Goal: Information Seeking & Learning: Learn about a topic

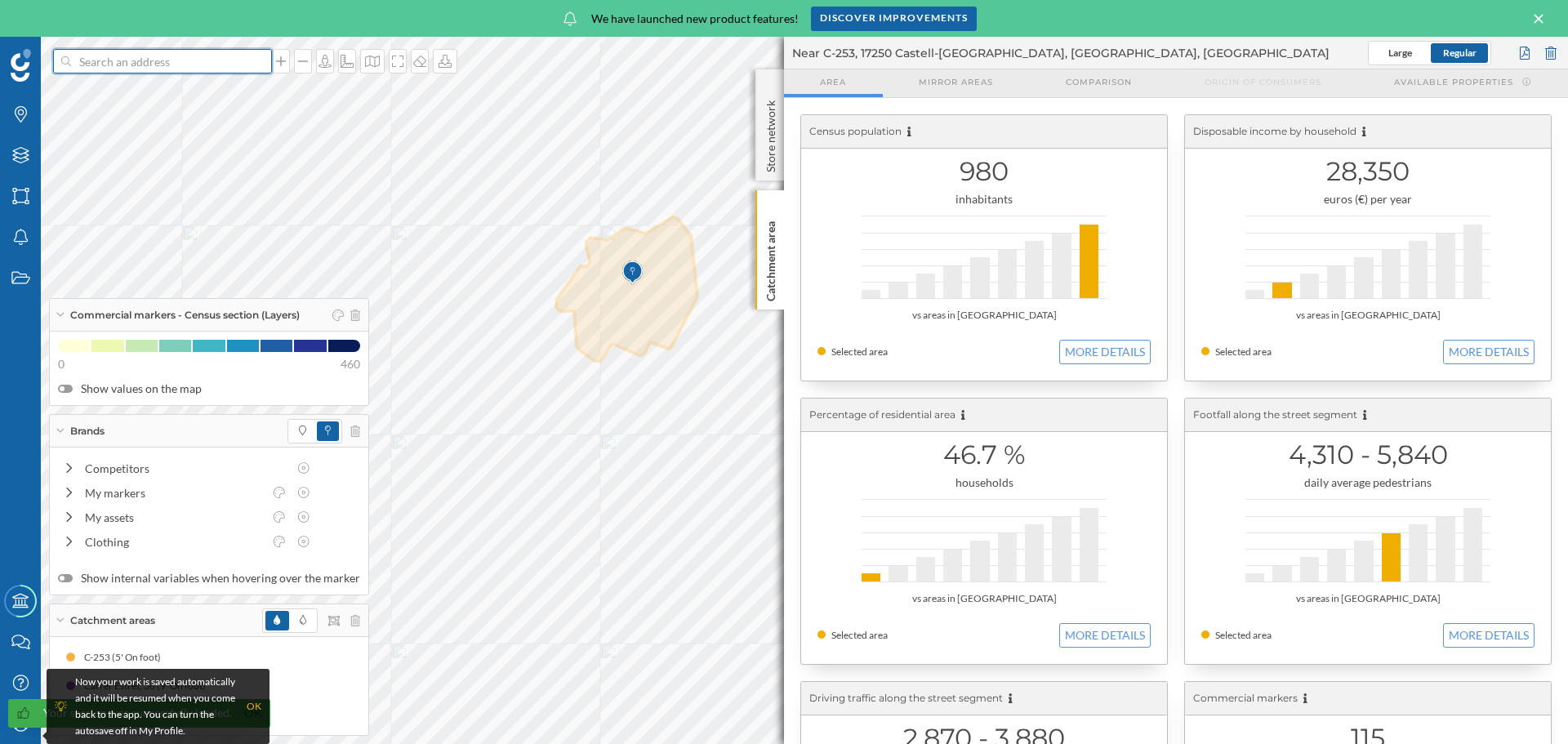
click at [230, 54] on input at bounding box center [163, 61] width 183 height 24
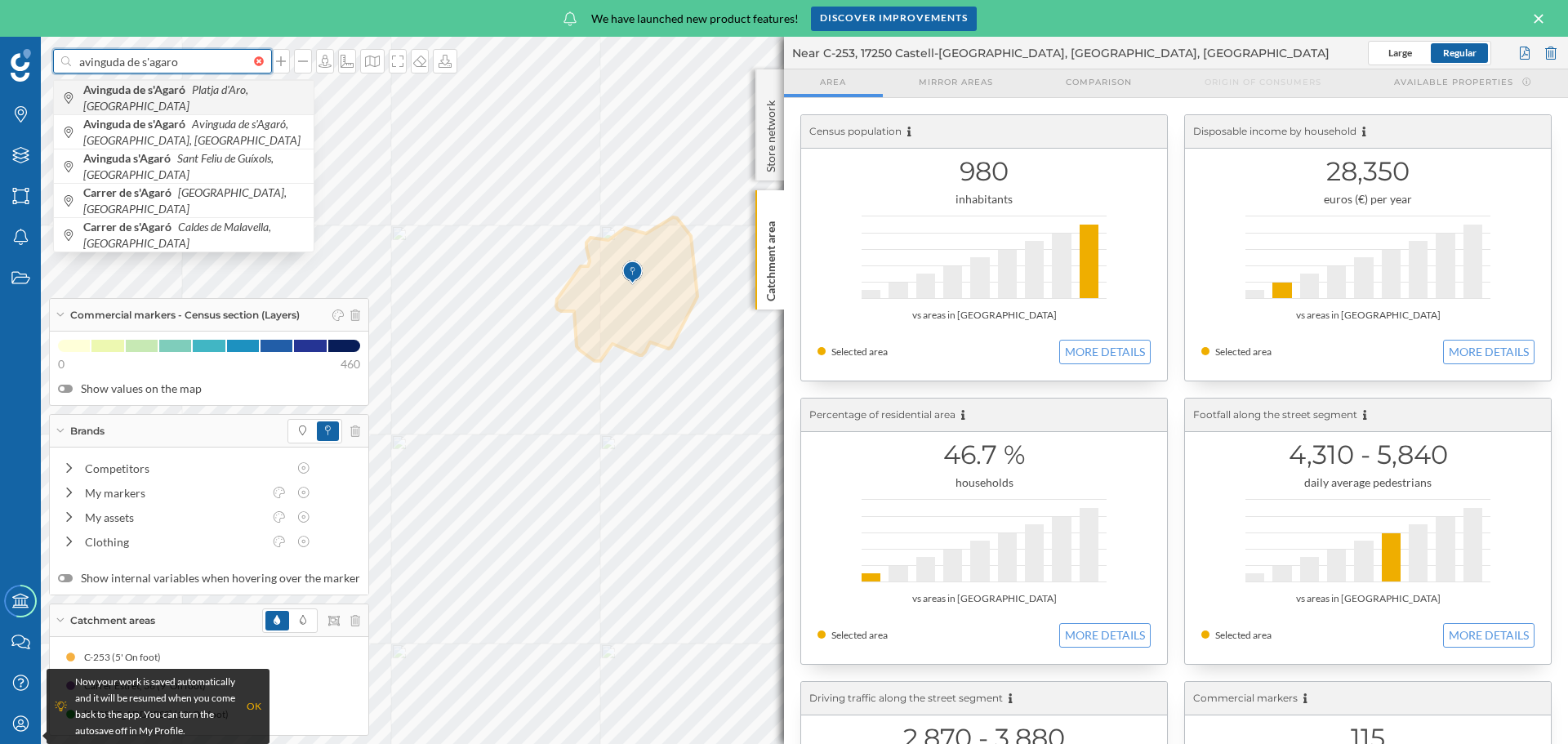
type input "avinguda de s'agaro"
click at [180, 96] on b "Avinguda de s'Agaró" at bounding box center [137, 90] width 106 height 13
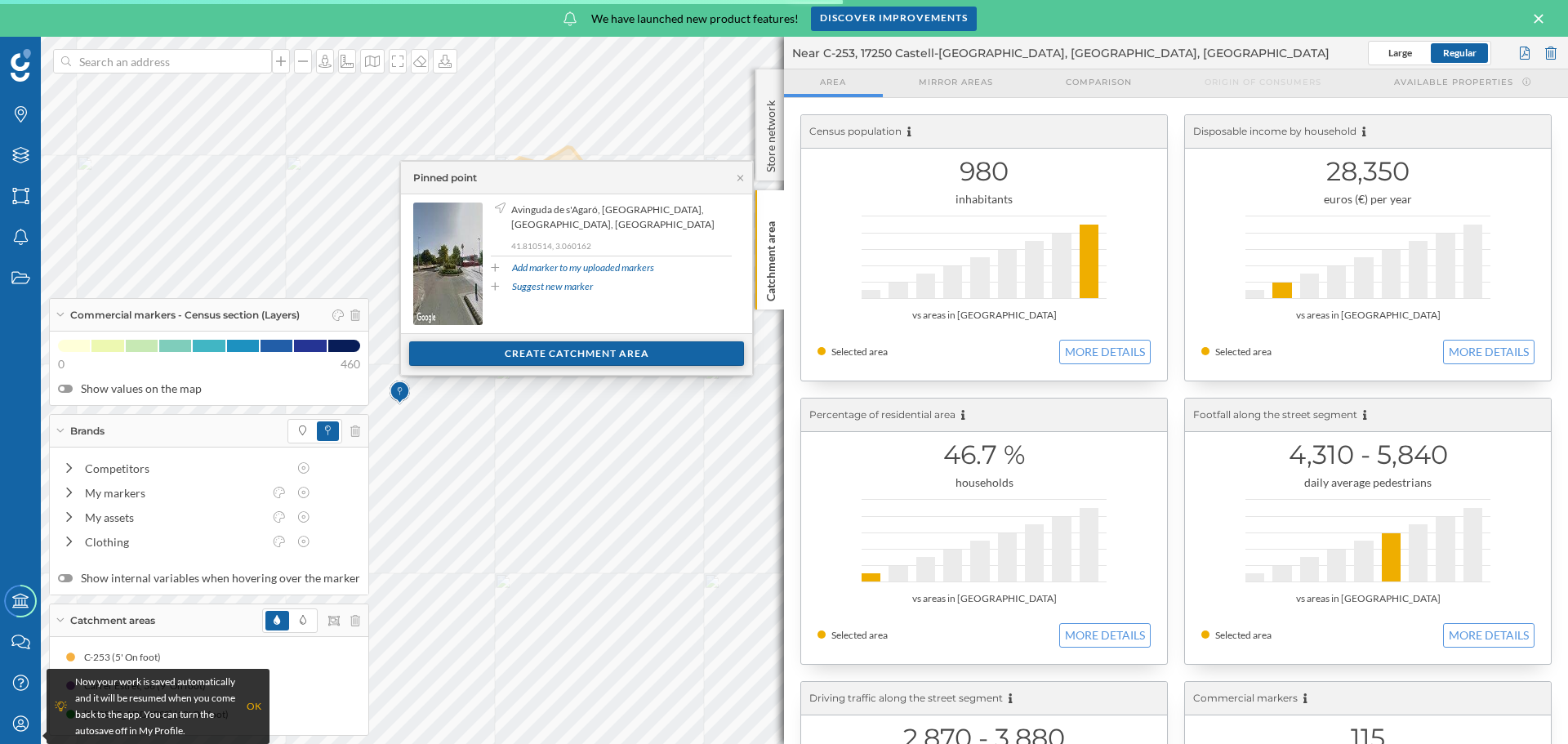
click at [624, 351] on div "Create catchment area" at bounding box center [577, 353] width 335 height 24
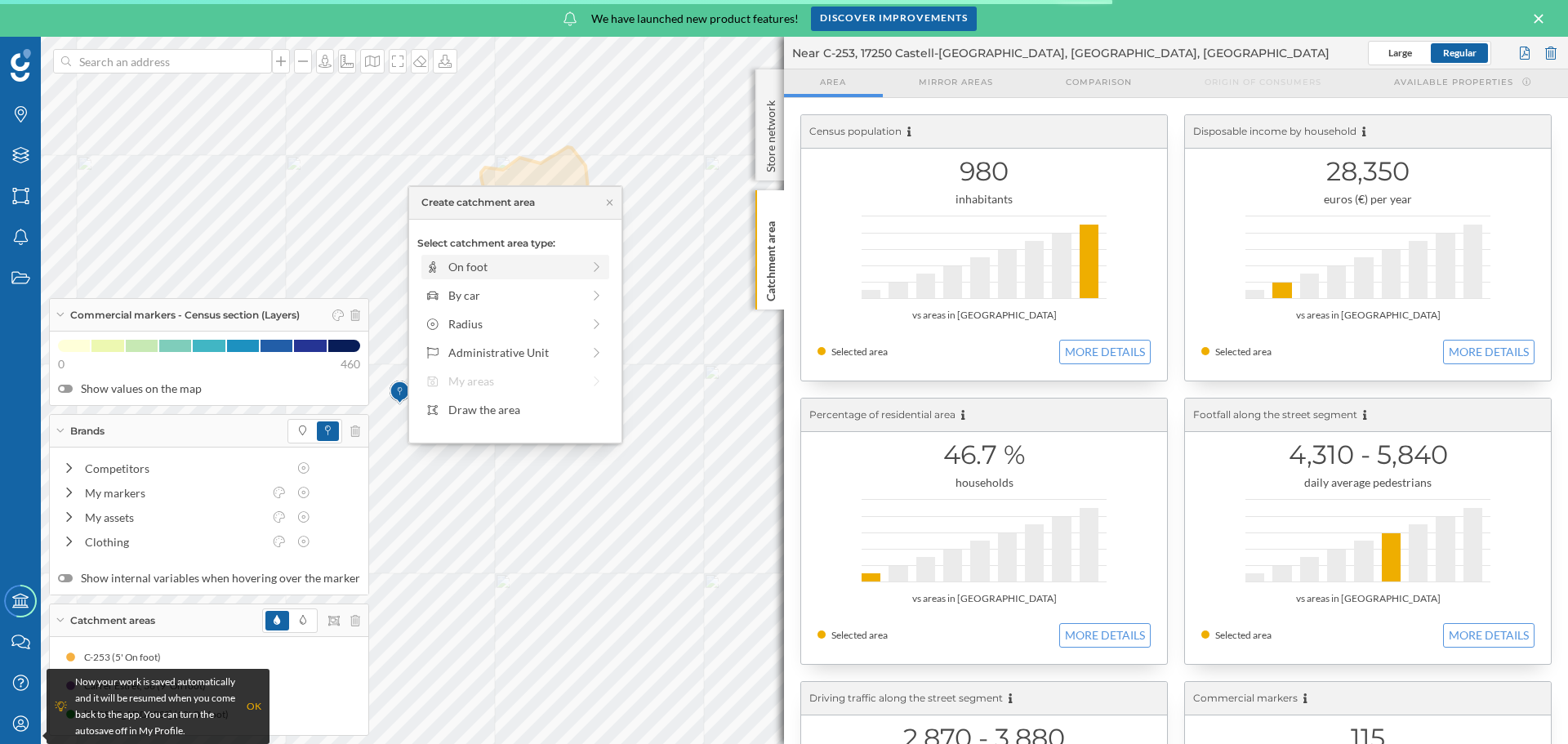
click at [537, 273] on div "On foot" at bounding box center [515, 267] width 133 height 17
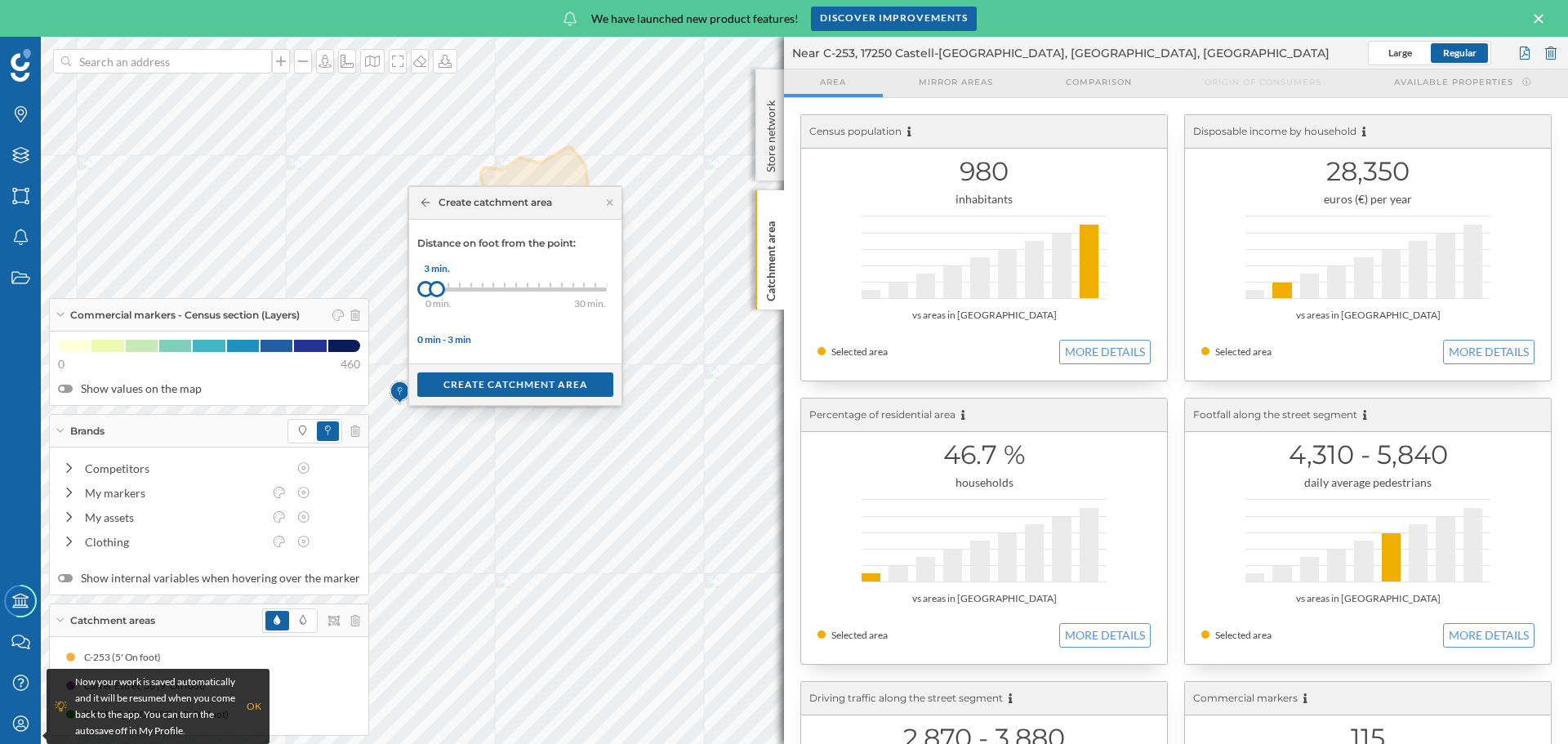
click at [436, 292] on div at bounding box center [436, 289] width 16 height 16
click at [548, 382] on div "Create catchment area" at bounding box center [516, 383] width 196 height 24
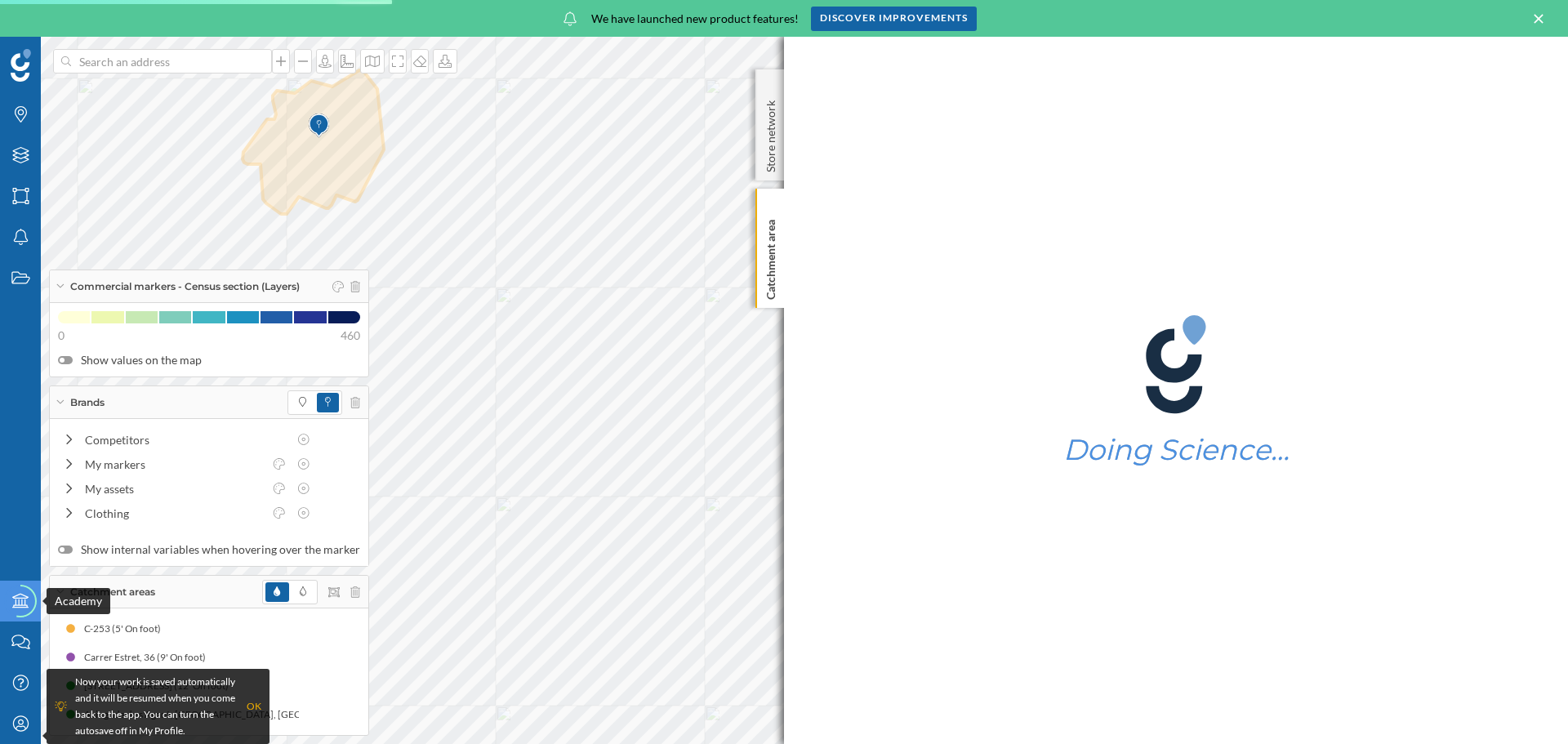
click at [10, 606] on div "Academy" at bounding box center [20, 602] width 33 height 33
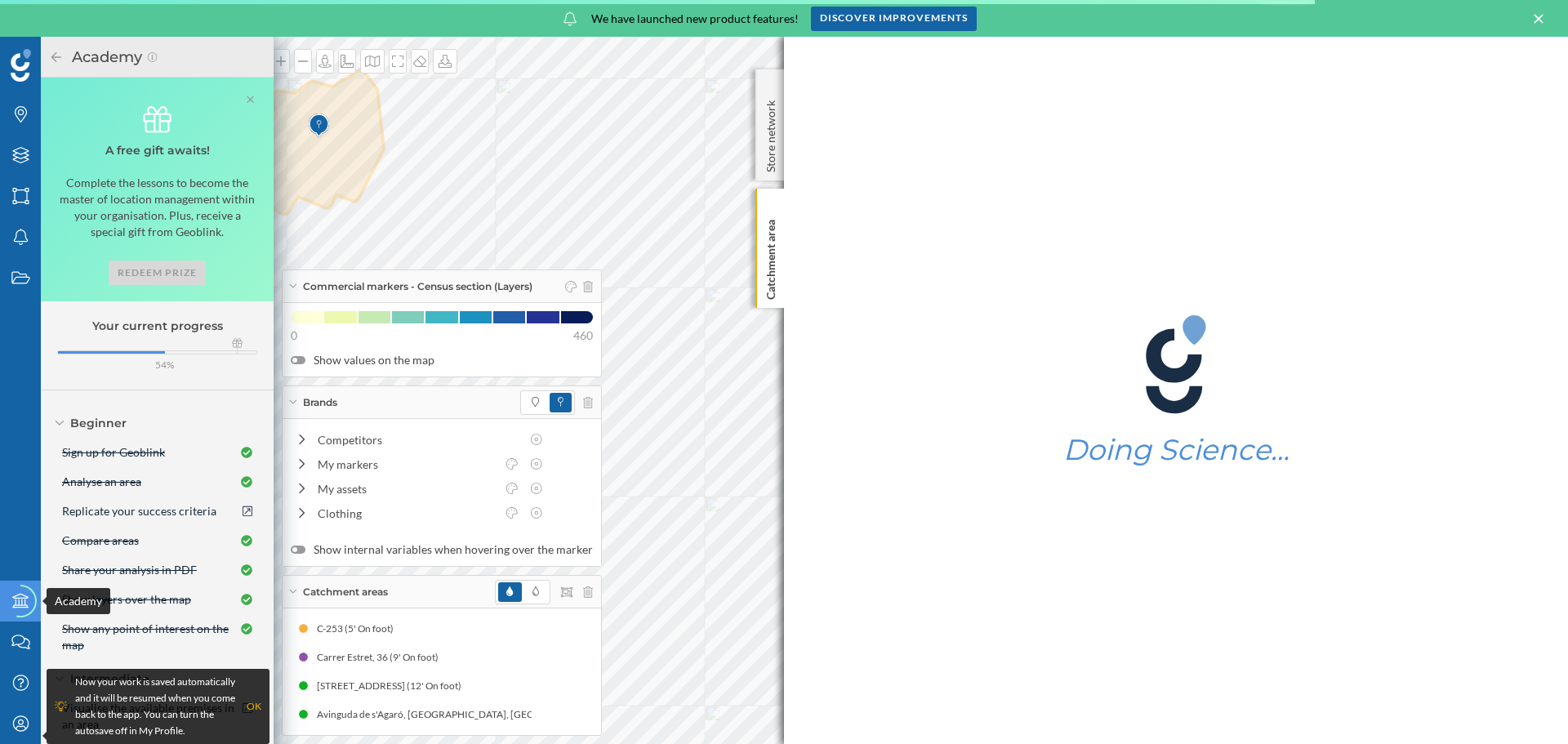
click at [11, 606] on icon "Academy" at bounding box center [20, 601] width 20 height 16
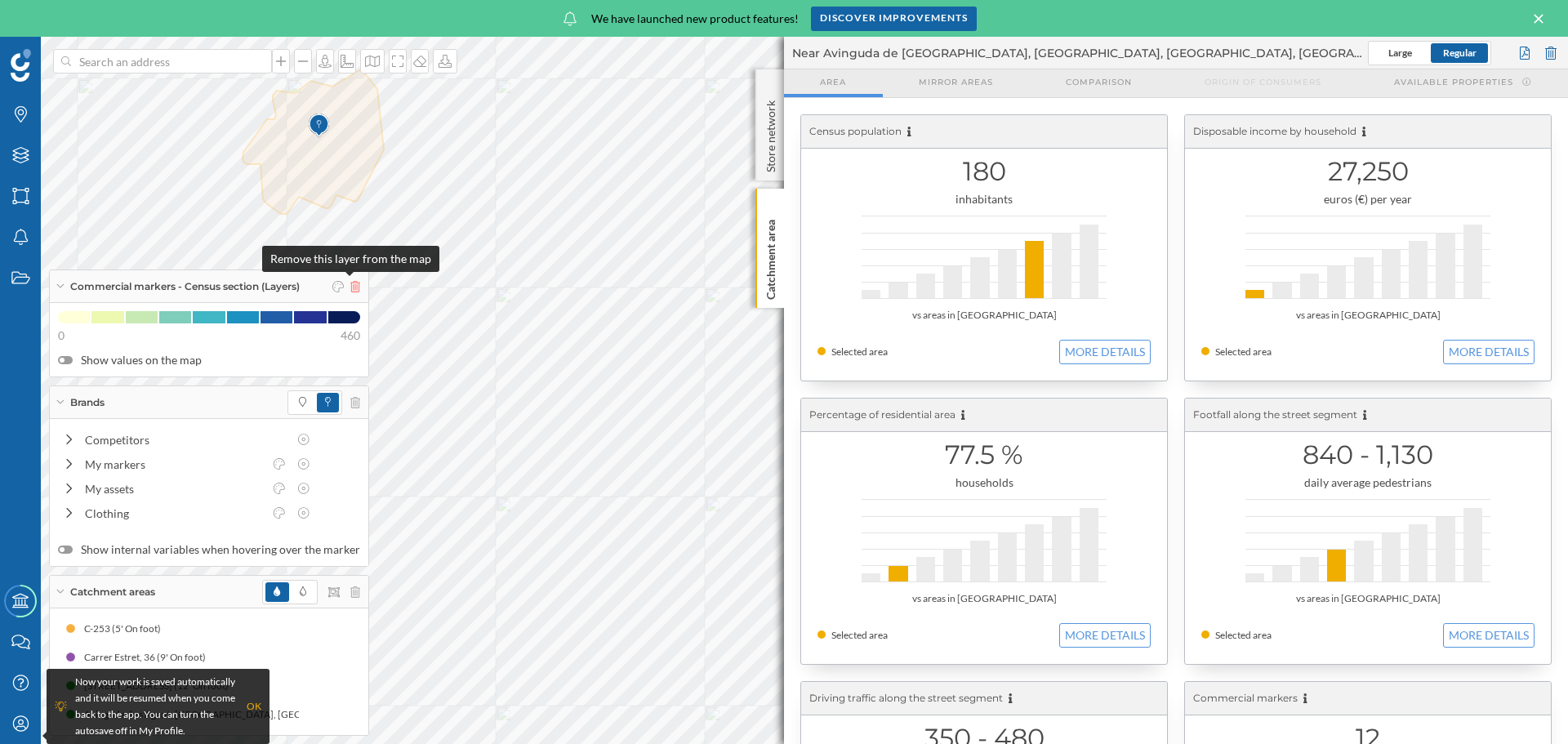
click at [350, 284] on icon at bounding box center [355, 287] width 10 height 12
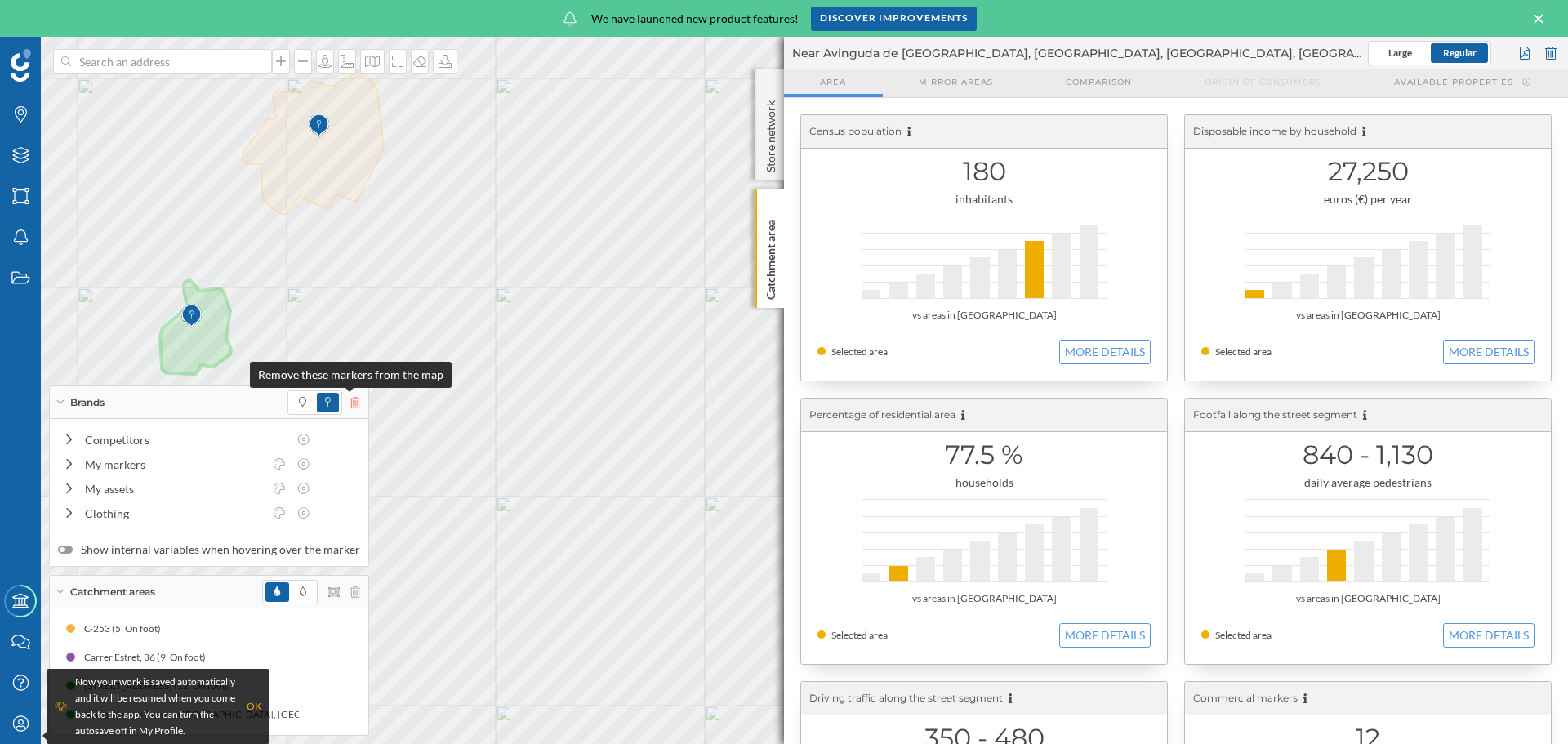
click at [350, 404] on icon at bounding box center [355, 402] width 10 height 12
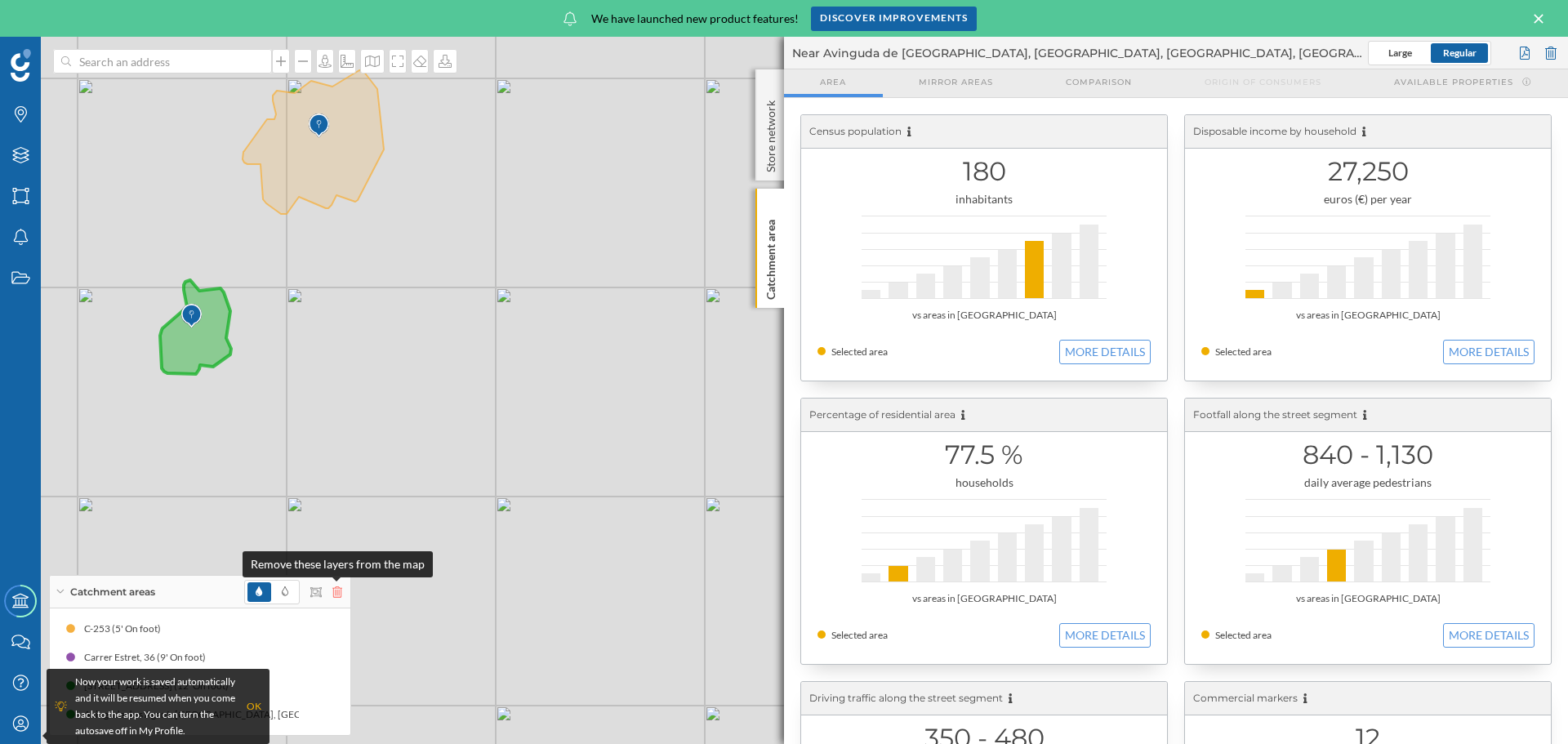
click at [338, 595] on icon at bounding box center [337, 592] width 10 height 12
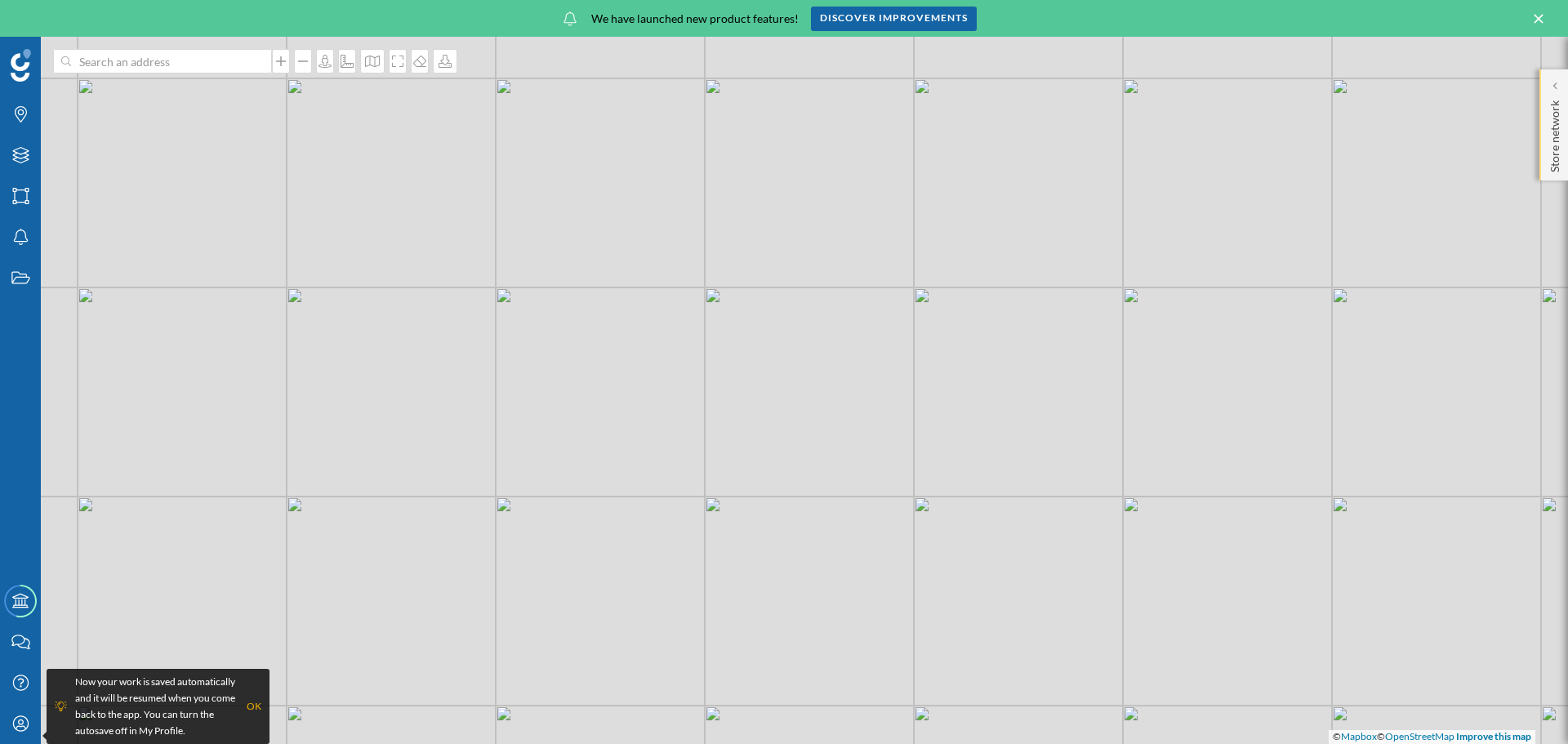
click at [1559, 165] on p "Store network" at bounding box center [1555, 133] width 16 height 78
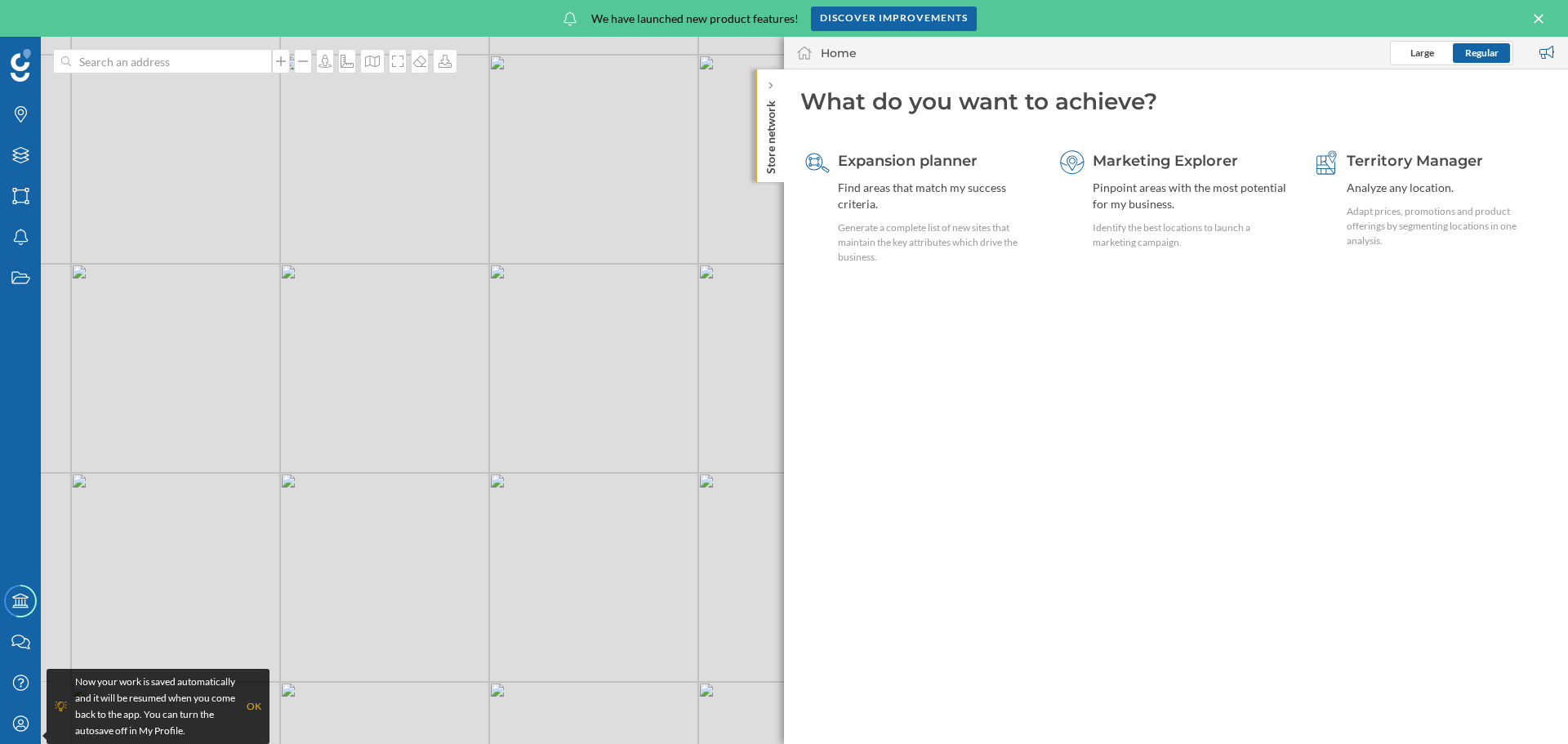
drag, startPoint x: 562, startPoint y: 321, endPoint x: 767, endPoint y: 298, distance: 206.3
click at [767, 298] on div "© Mapbox © OpenStreetMap Improve this map" at bounding box center [784, 390] width 1568 height 707
click at [1429, 167] on span "Territory Manager" at bounding box center [1415, 161] width 137 height 18
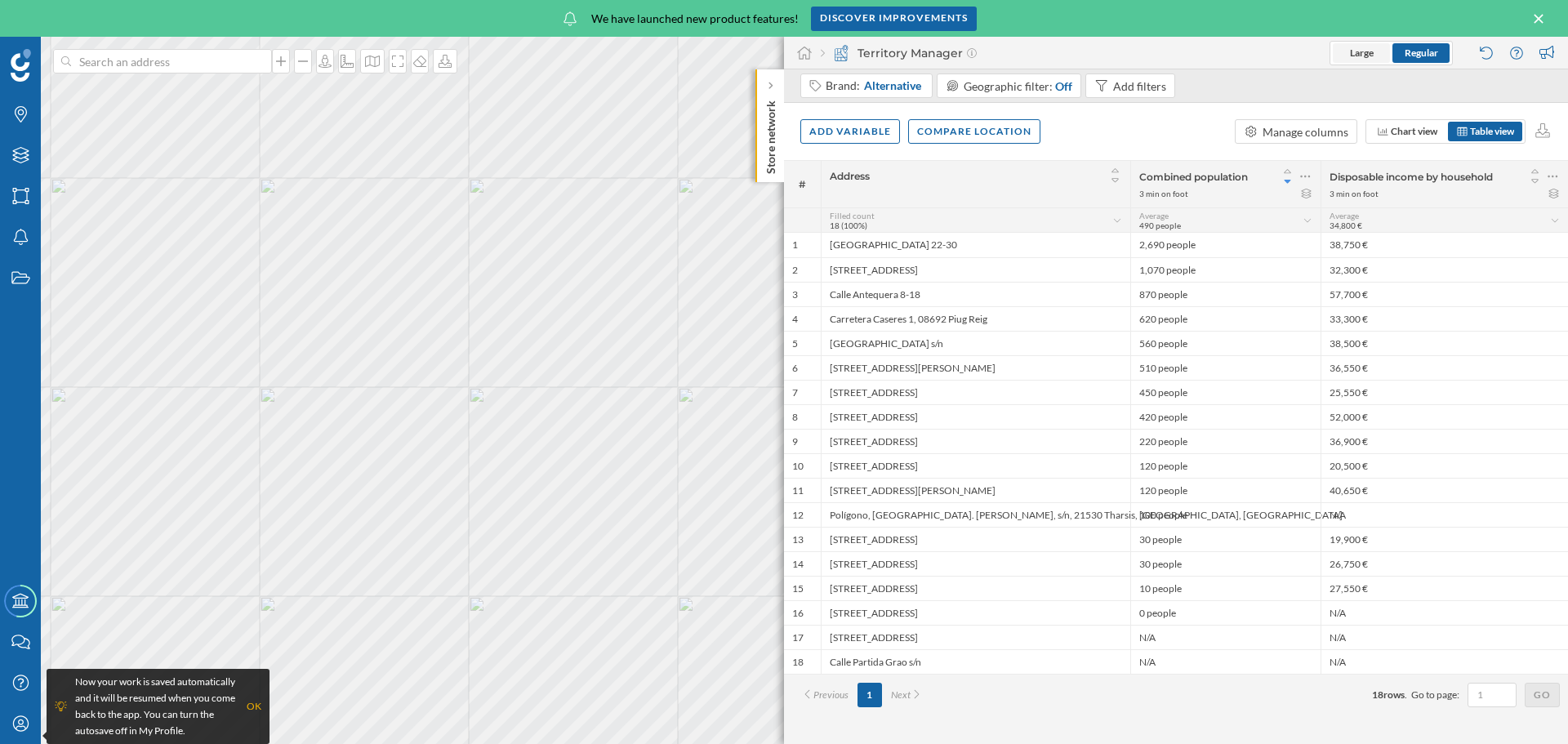
click at [1351, 52] on span "Large" at bounding box center [1362, 52] width 24 height 13
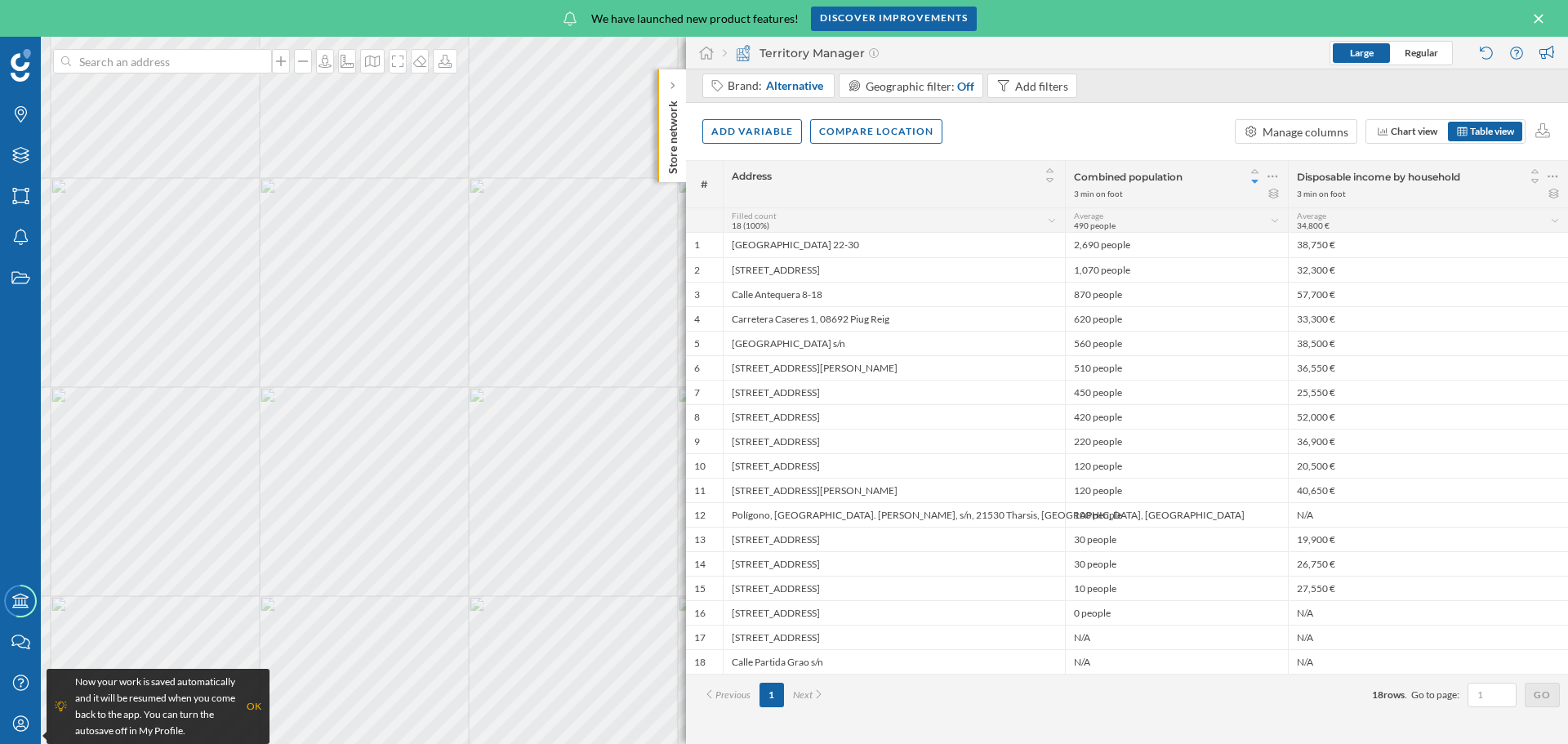
click at [1364, 51] on span "Large" at bounding box center [1362, 52] width 24 height 13
click at [666, 107] on p "Store network" at bounding box center [673, 134] width 16 height 80
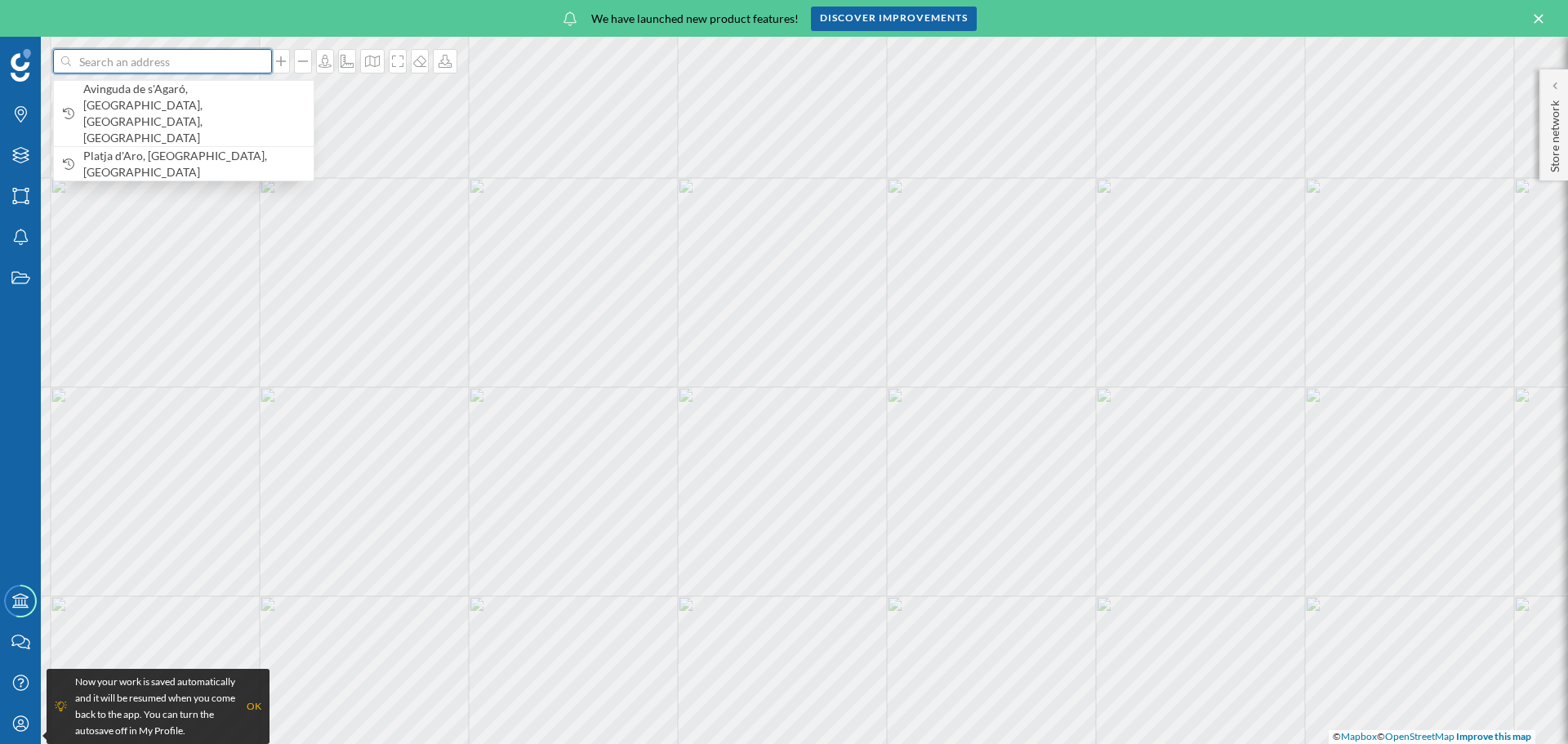
click at [132, 67] on input at bounding box center [163, 61] width 183 height 24
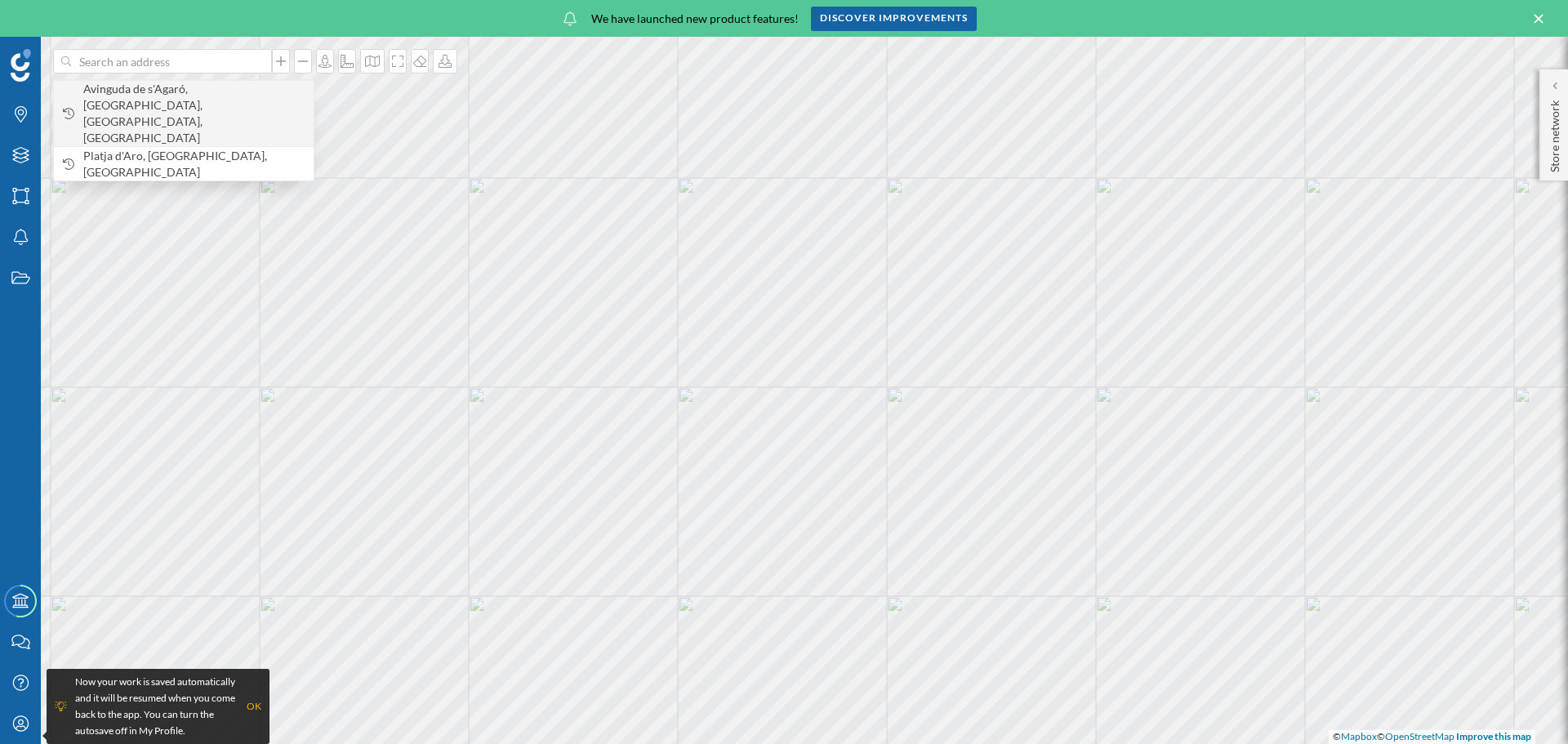
click at [149, 90] on span "Avinguda de s'Agaró, [GEOGRAPHIC_DATA], [GEOGRAPHIC_DATA], [GEOGRAPHIC_DATA]" at bounding box center [194, 114] width 222 height 65
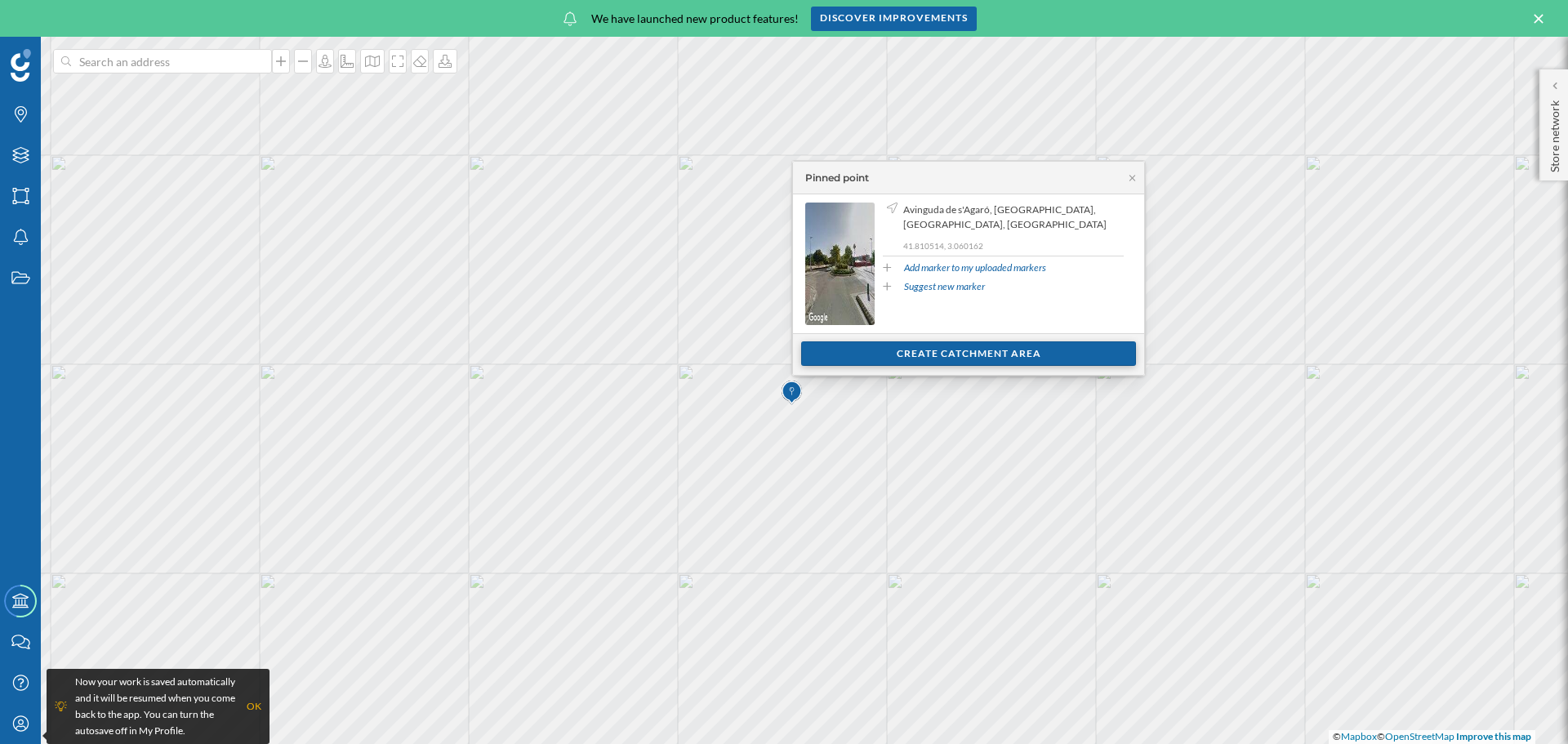
click at [1016, 351] on div "Create catchment area" at bounding box center [968, 353] width 335 height 24
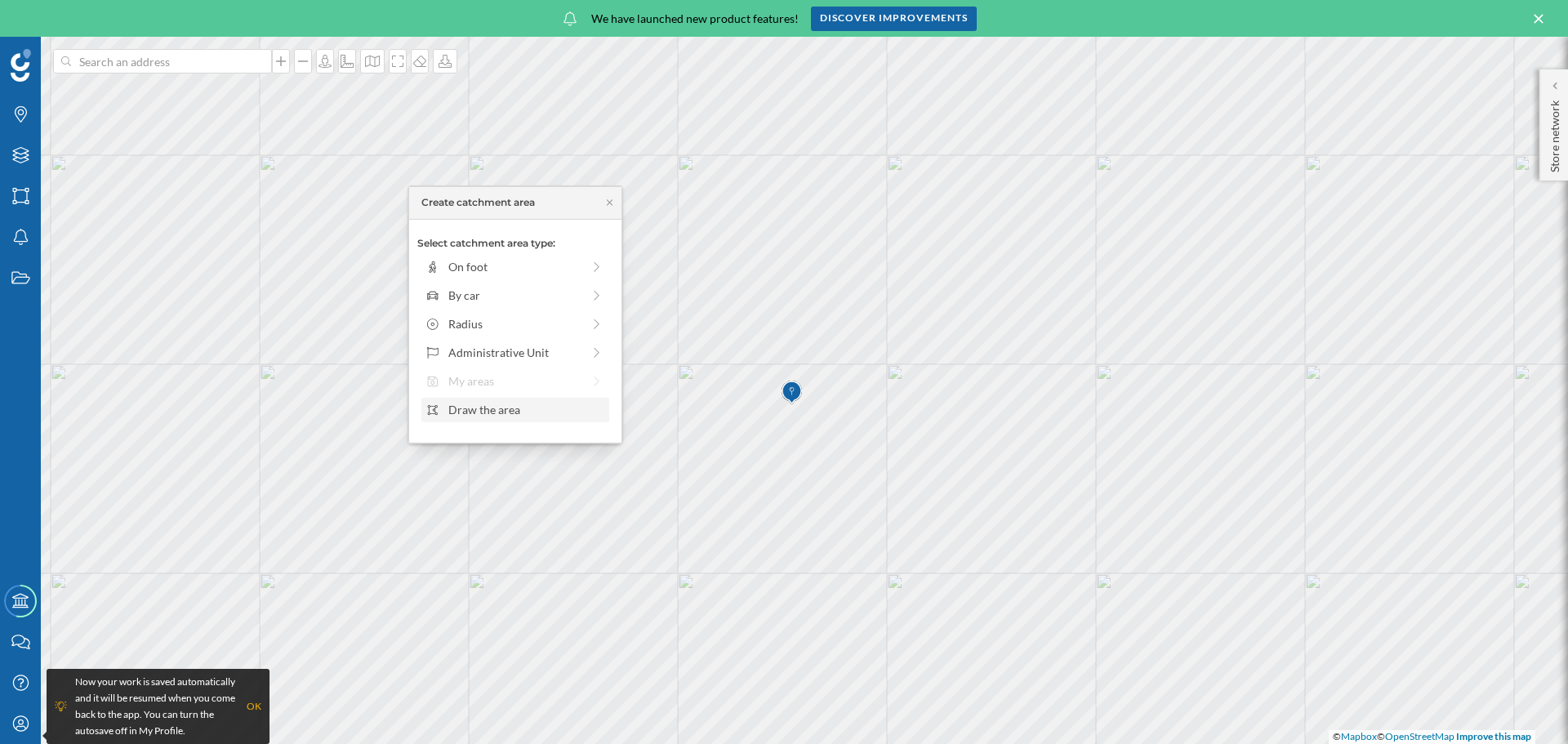
click at [490, 412] on div "Draw the area" at bounding box center [527, 410] width 156 height 17
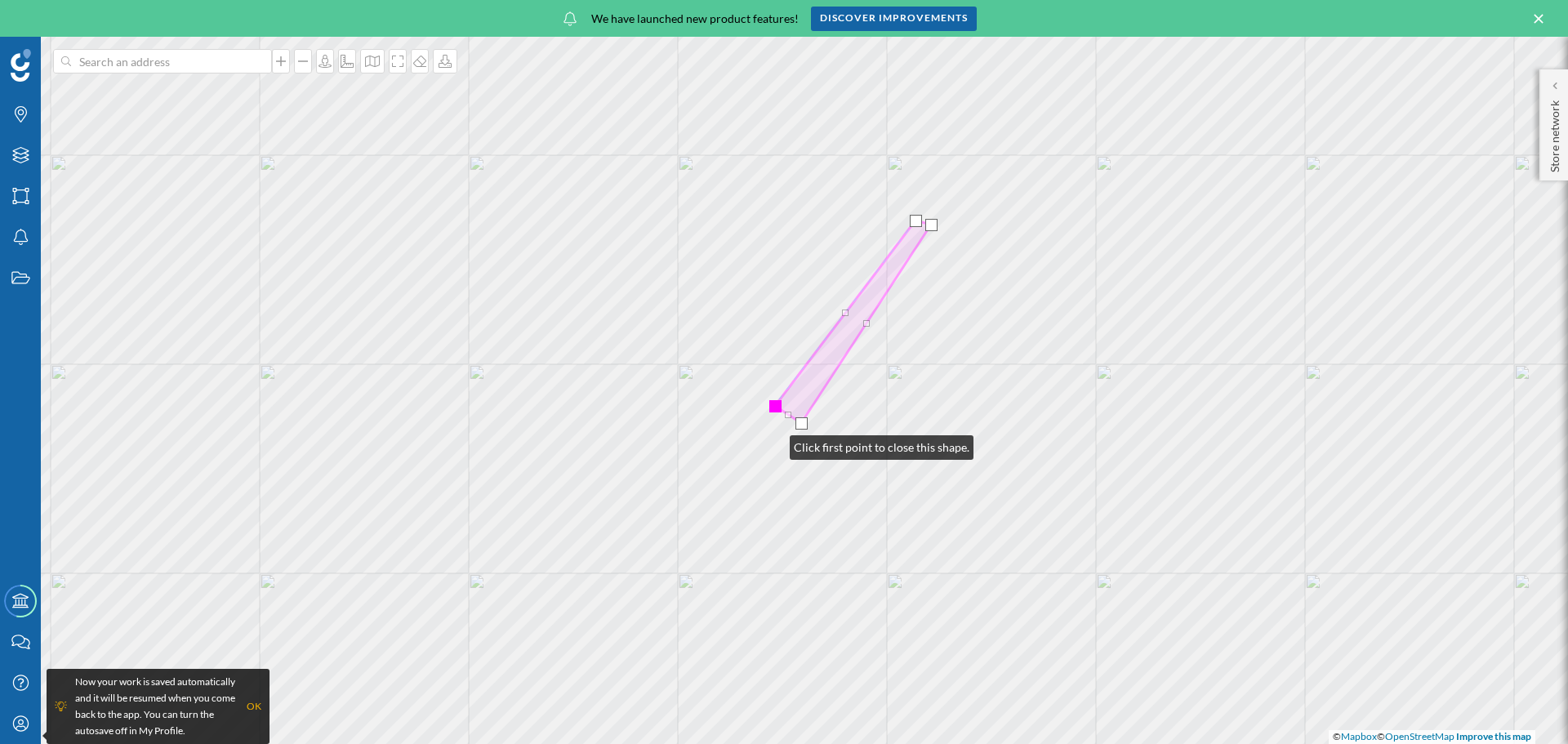
click at [774, 407] on div at bounding box center [775, 406] width 13 height 13
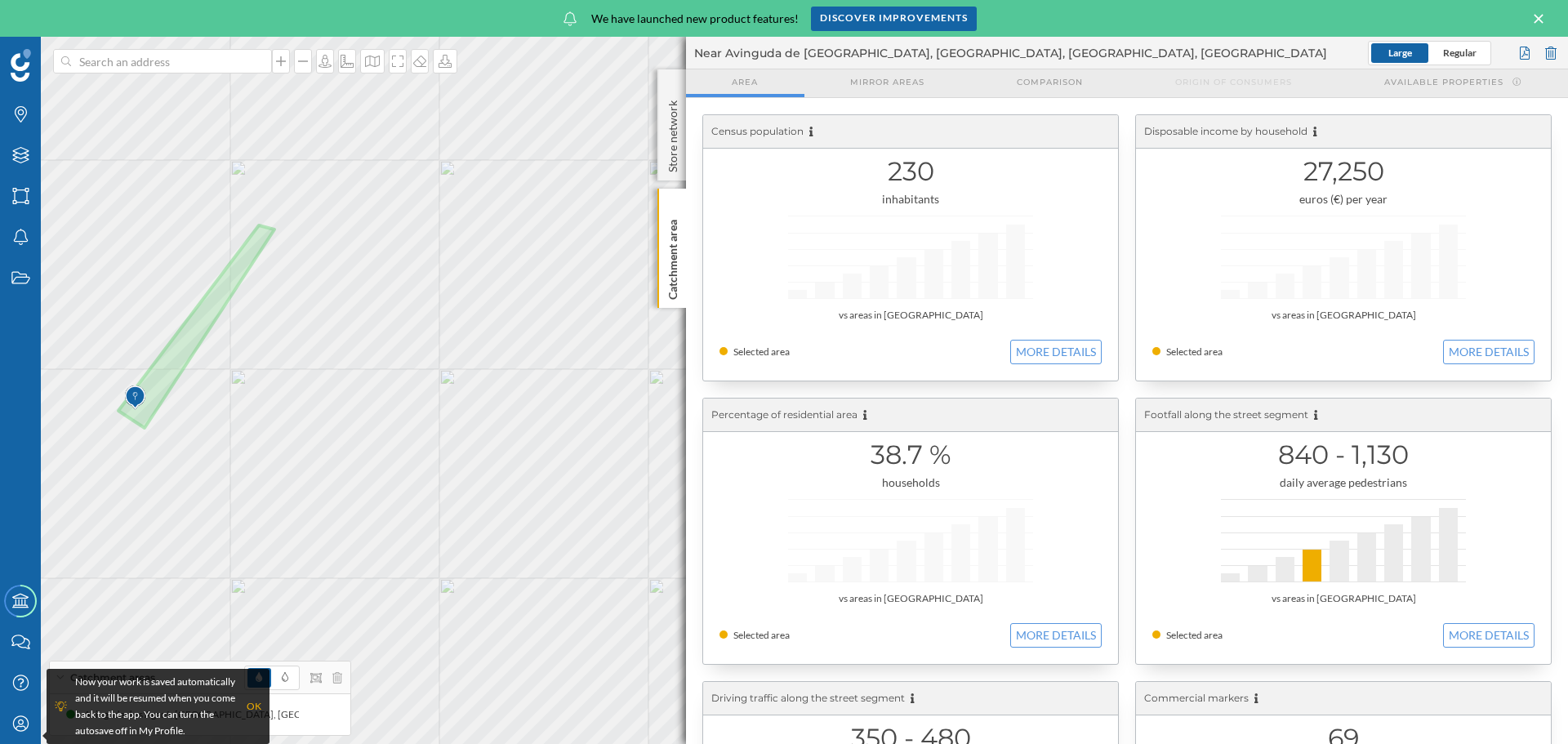
click at [1126, 395] on div "Census population 230 inhabitants vs areas in [GEOGRAPHIC_DATA] Selected area M…" at bounding box center [1126, 530] width 865 height 850
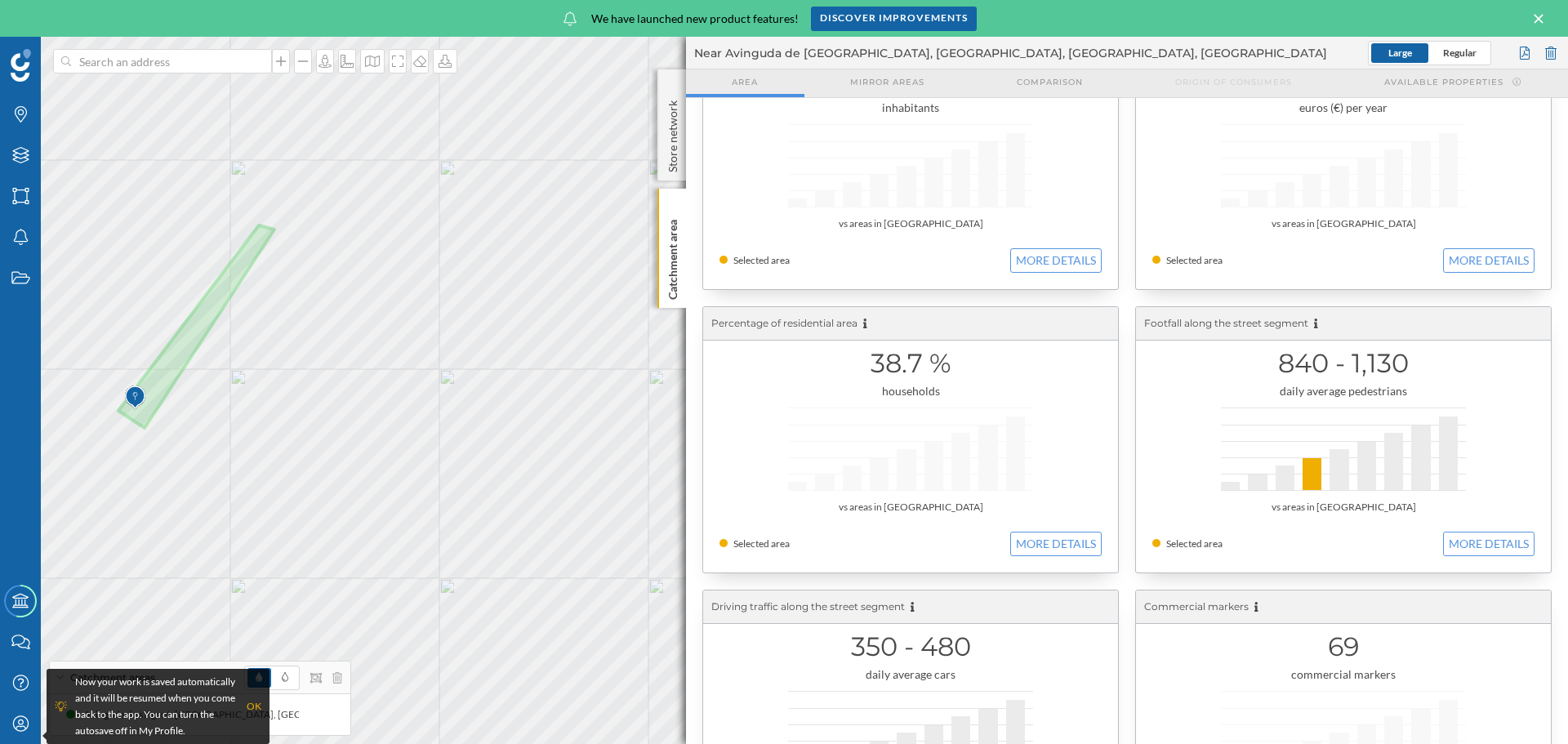
scroll to position [220, 0]
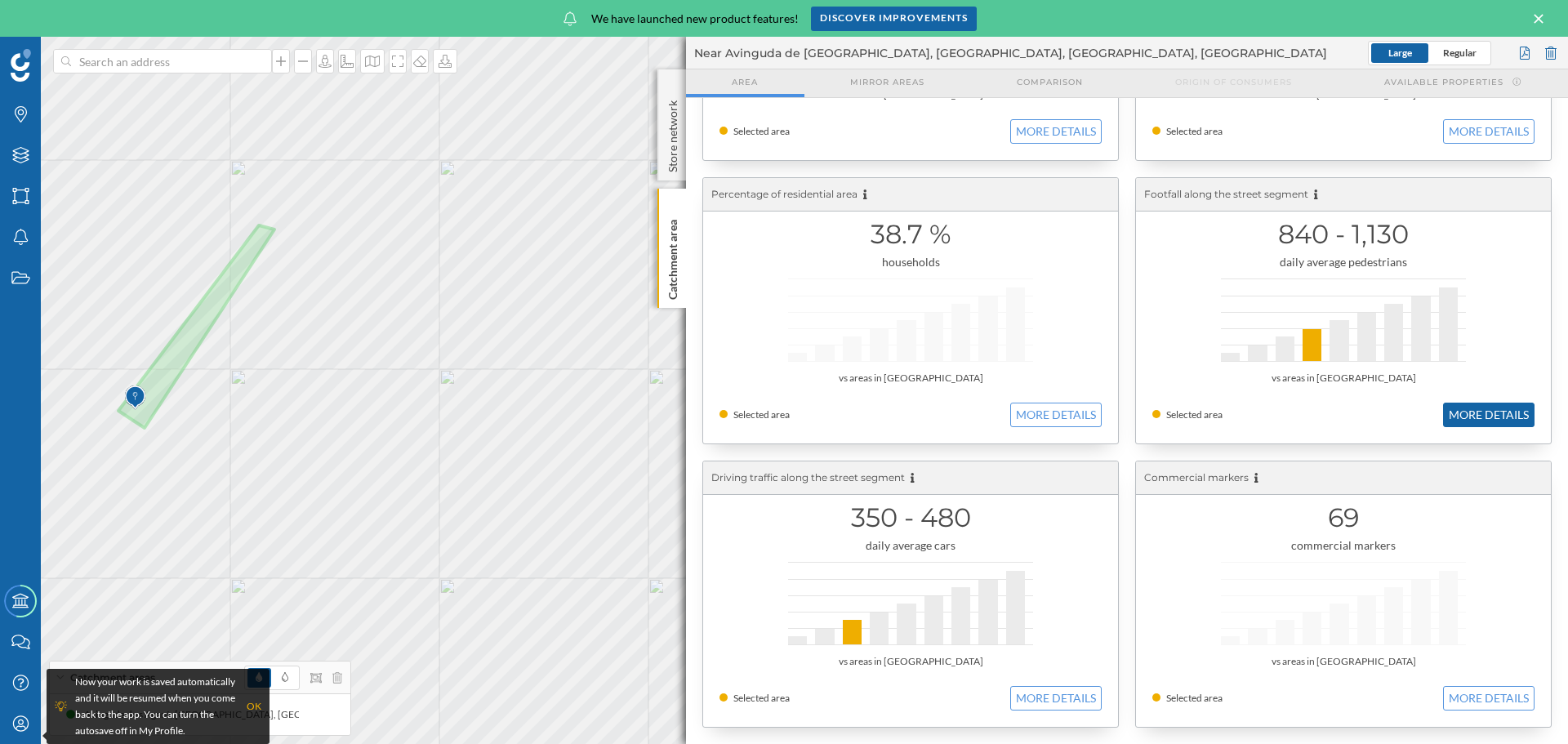
click at [1478, 420] on button "MORE DETAILS" at bounding box center [1488, 414] width 91 height 24
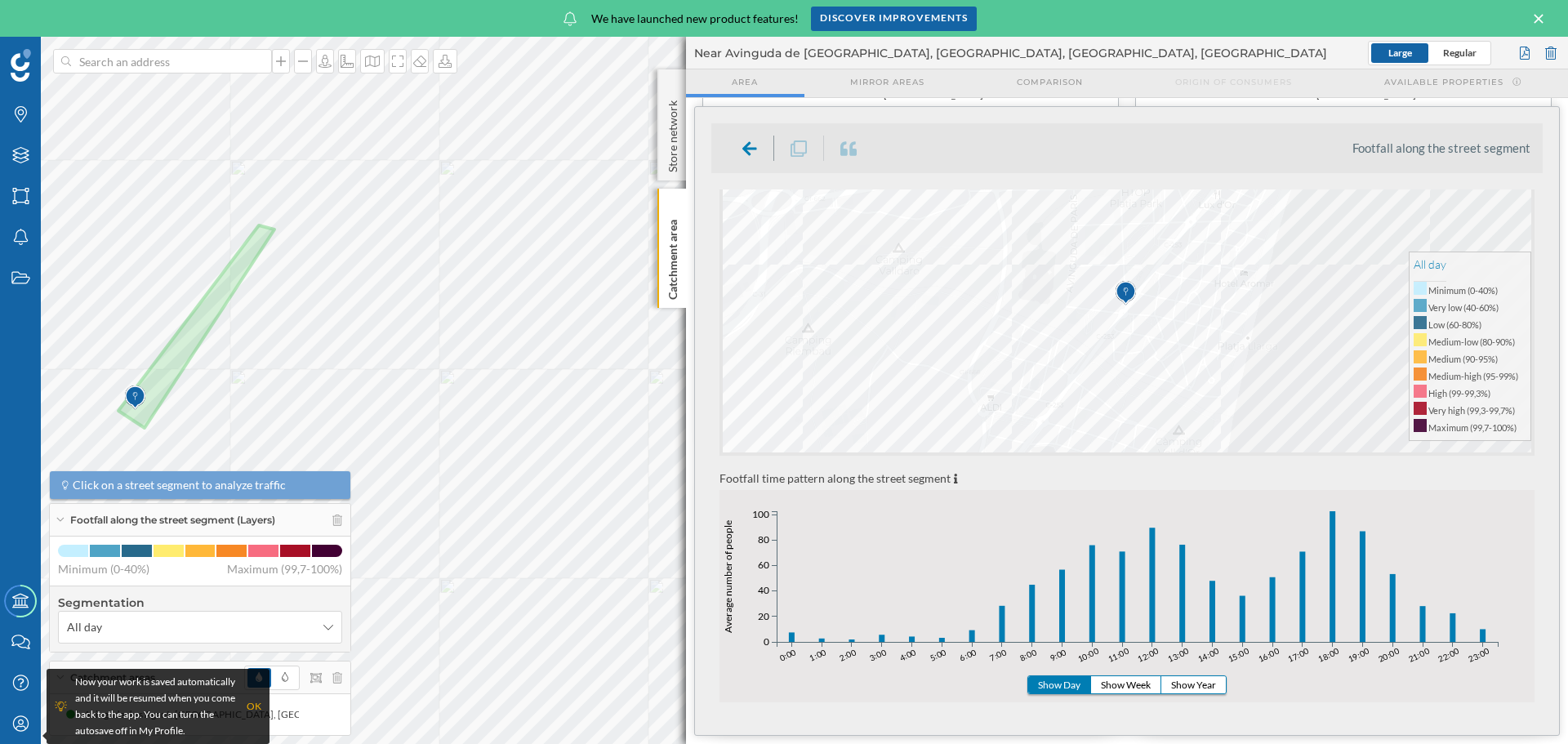
scroll to position [326, 0]
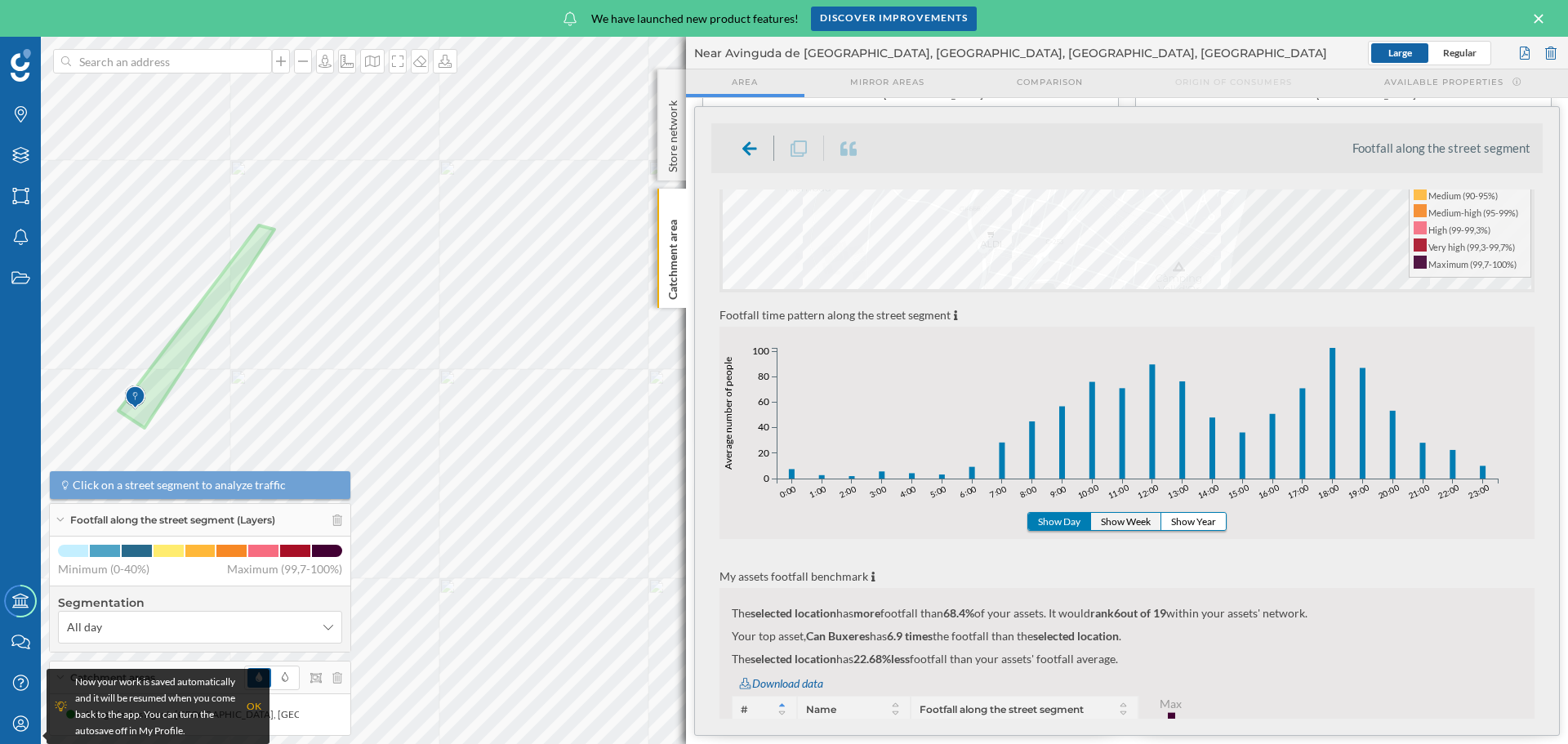
click at [1142, 524] on button "Show Week" at bounding box center [1126, 522] width 70 height 17
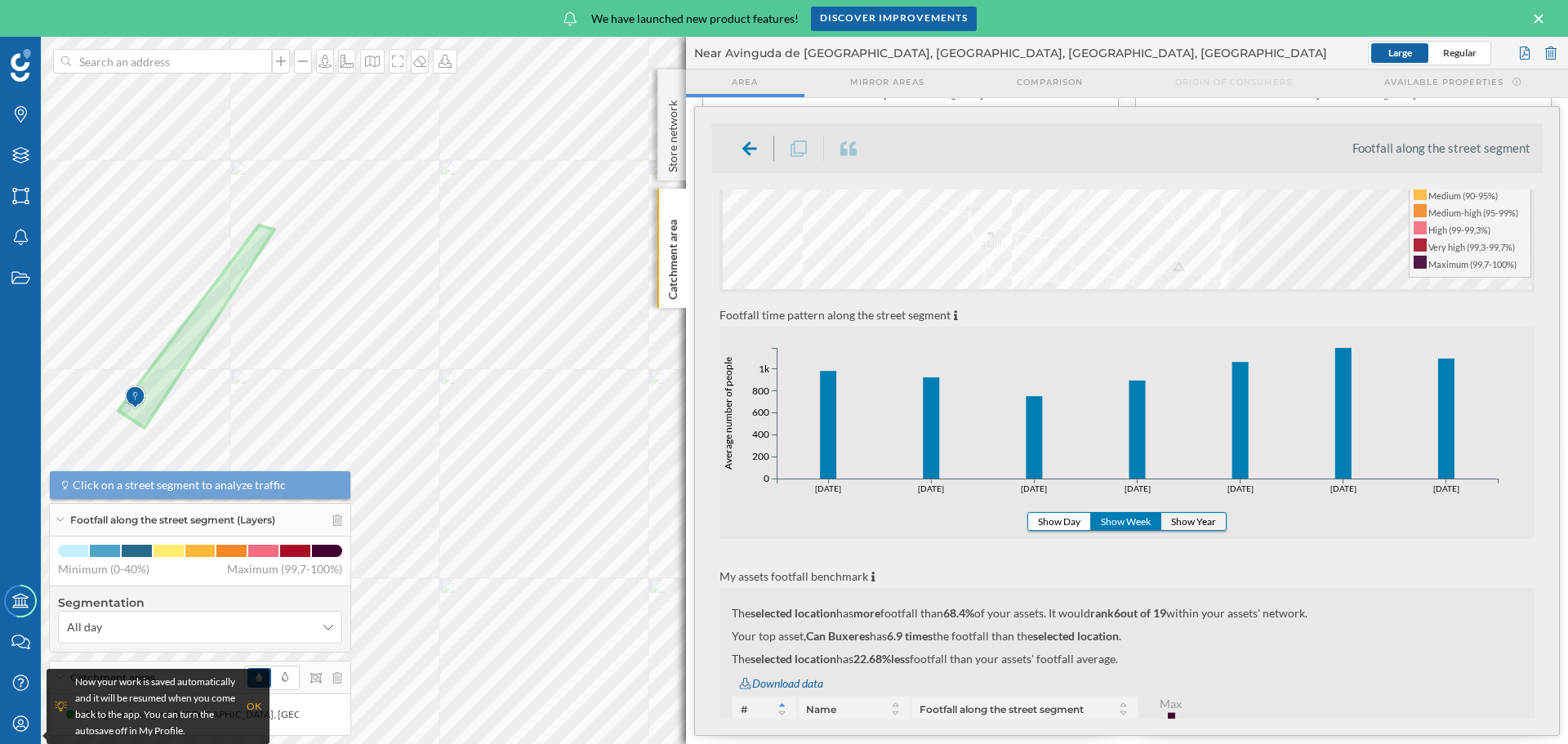
click at [1184, 521] on button "Show Year" at bounding box center [1194, 522] width 64 height 17
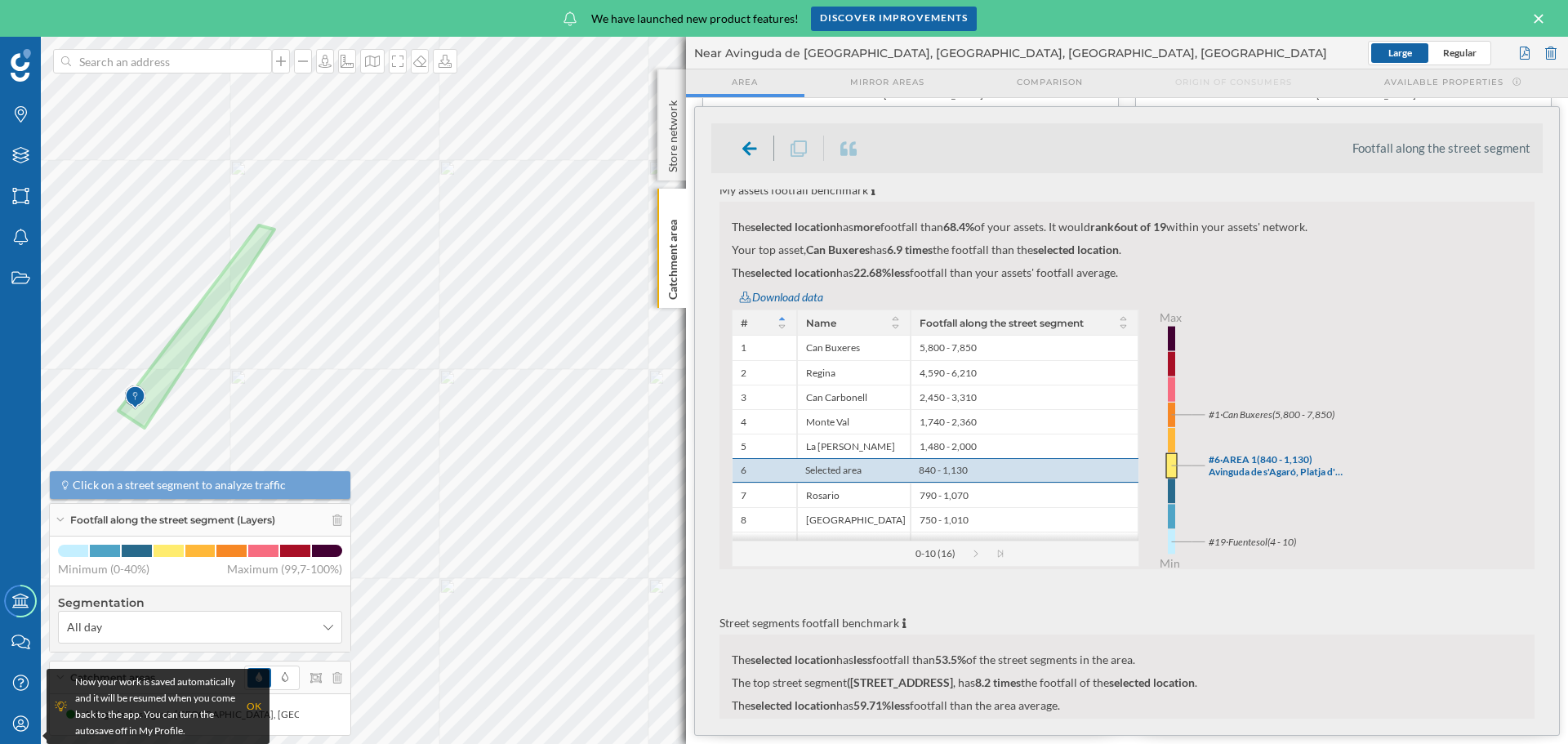
scroll to position [735, 0]
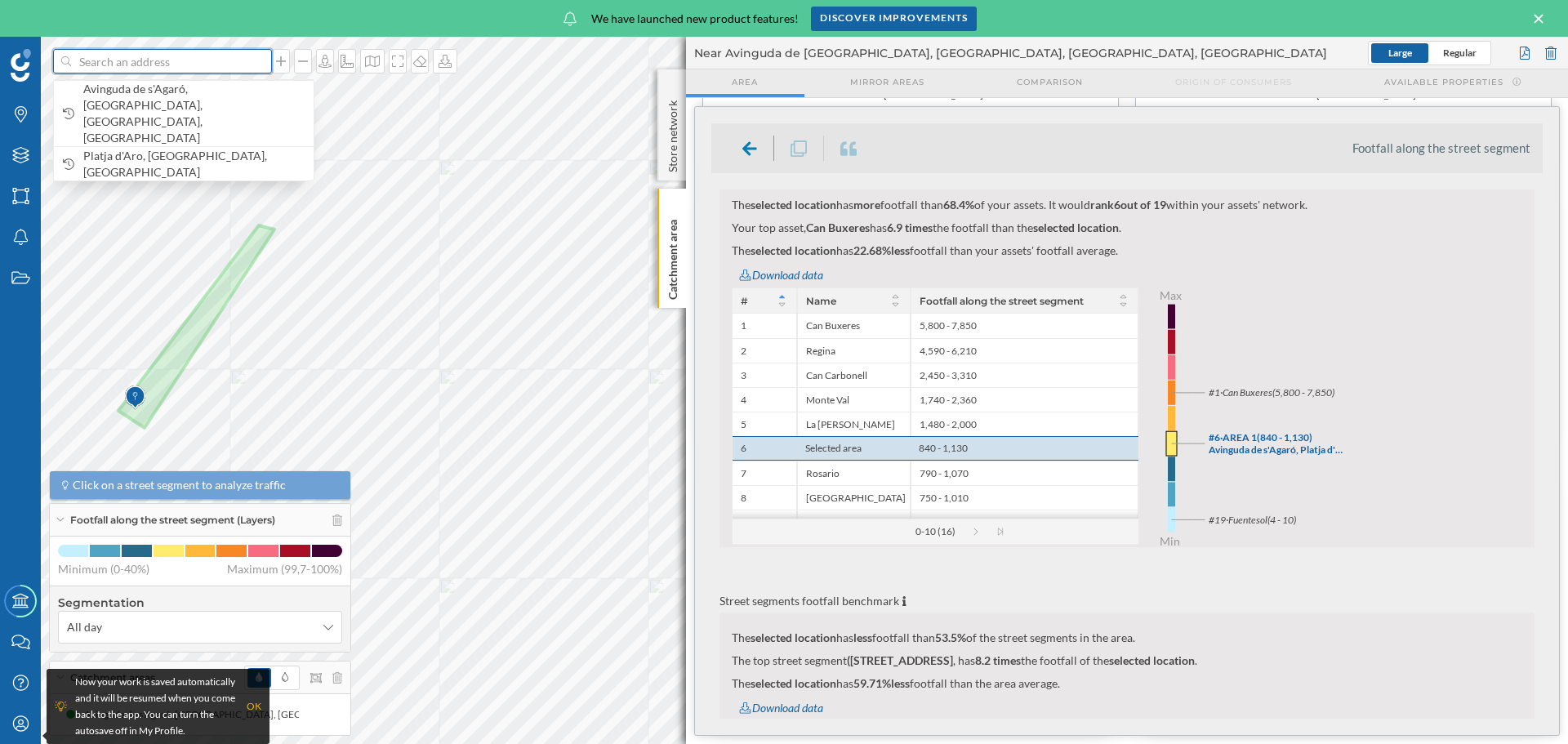
click at [237, 49] on input at bounding box center [163, 61] width 183 height 24
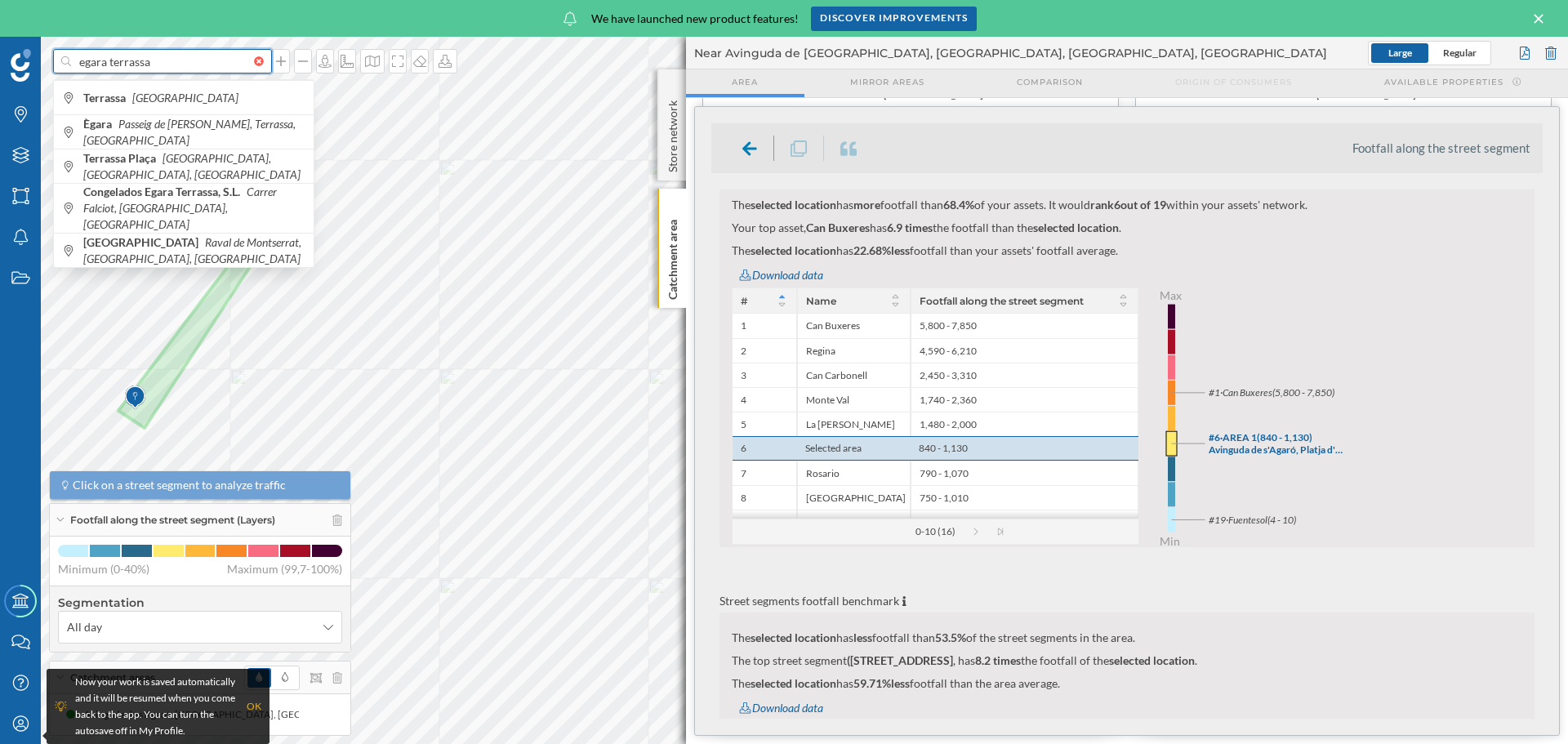
click at [140, 51] on input "egara terrassa" at bounding box center [163, 61] width 183 height 24
click at [138, 52] on input "egara terrassa" at bounding box center [163, 61] width 183 height 24
paste input "Rambla d'Ègar"
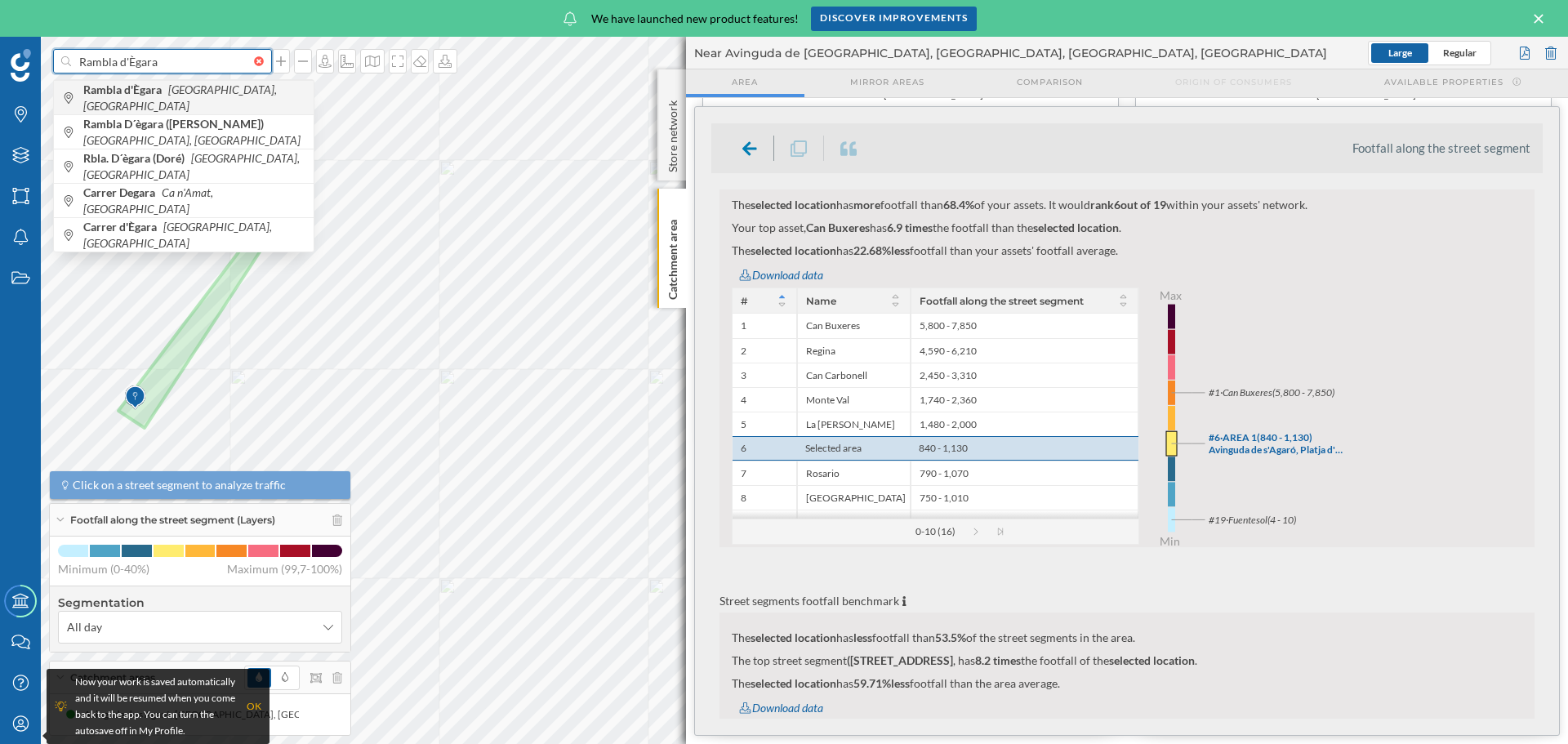
type input "Rambla d'Ègara"
click at [205, 99] on icon "[GEOGRAPHIC_DATA], [GEOGRAPHIC_DATA]" at bounding box center [180, 97] width 193 height 30
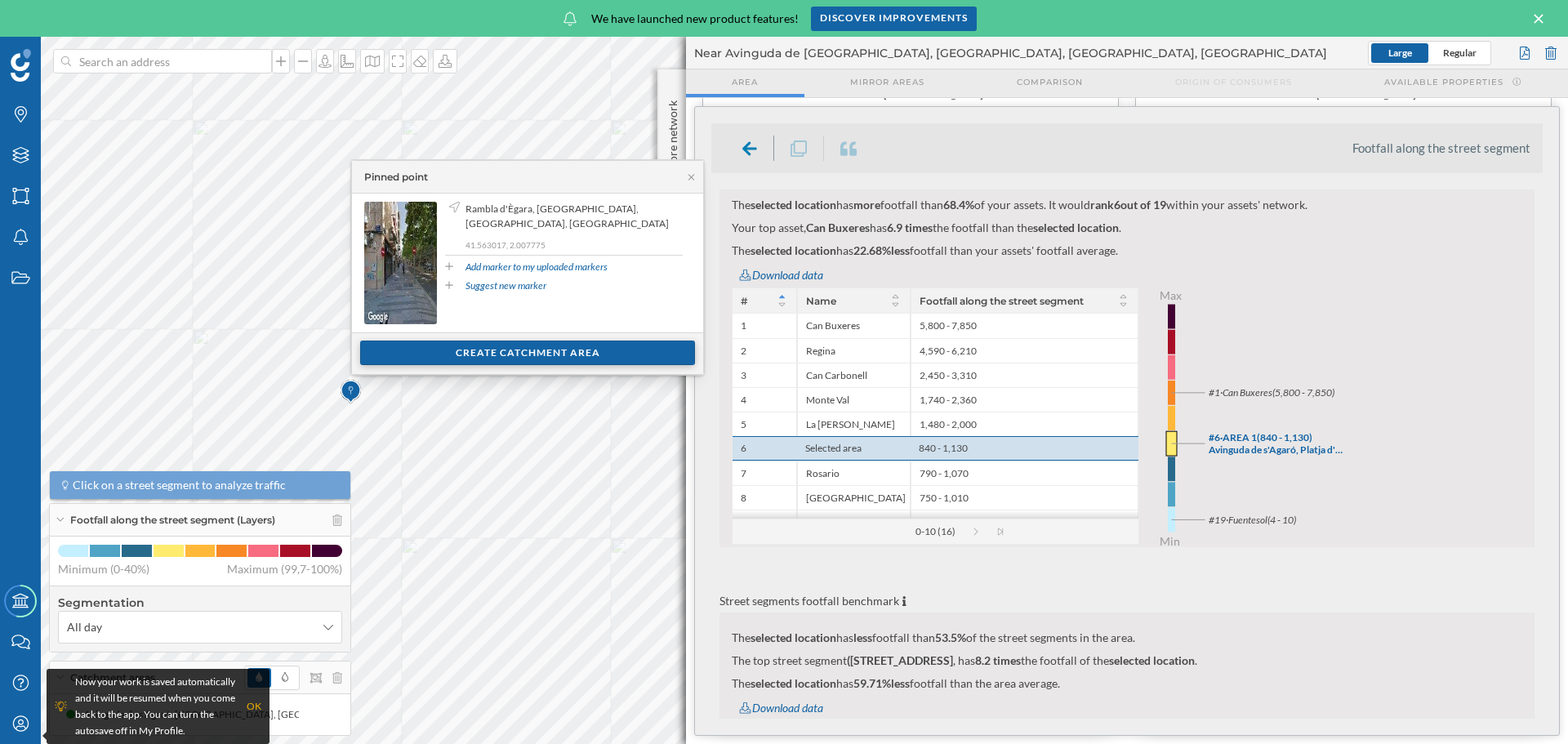
click at [562, 355] on div "Create catchment area" at bounding box center [527, 352] width 335 height 24
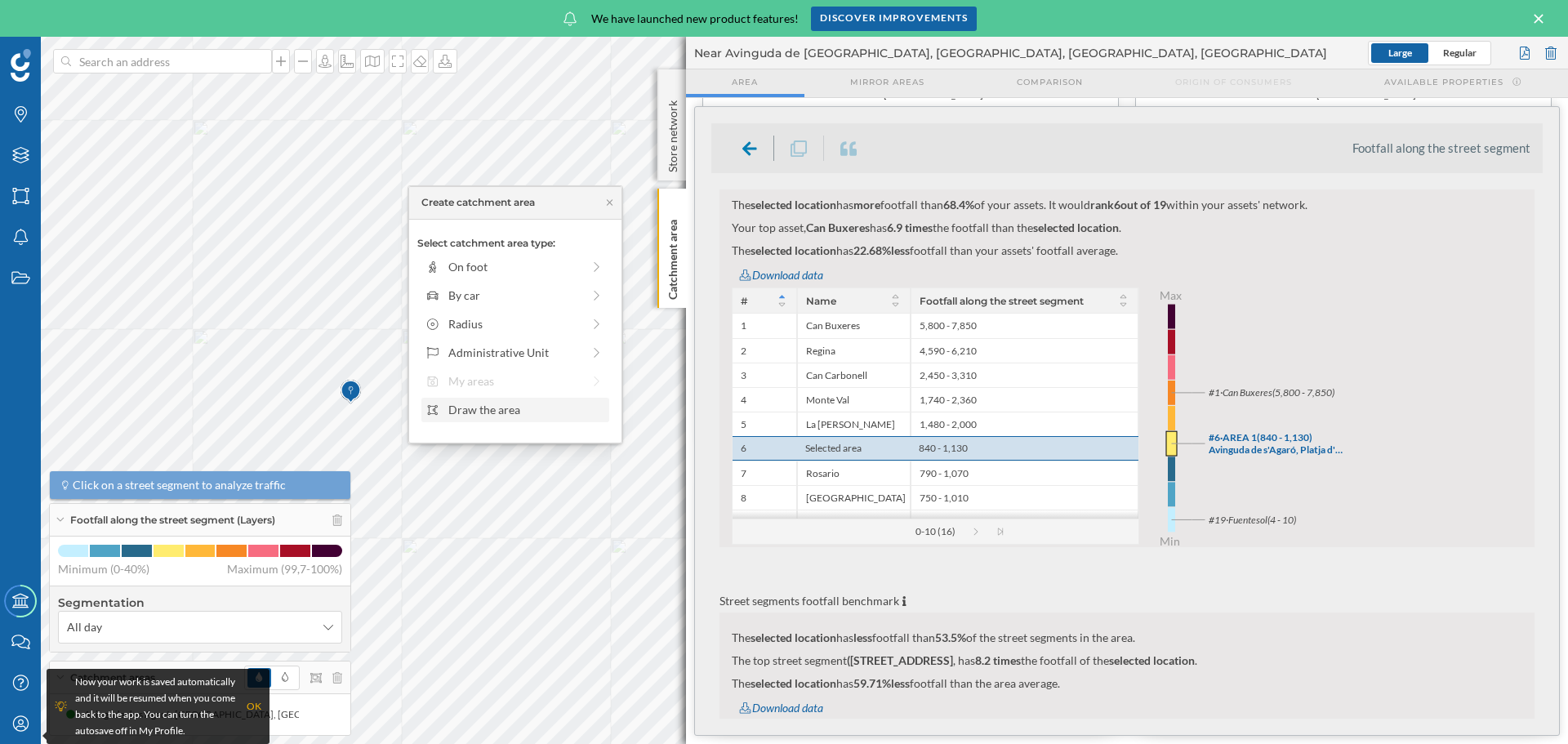
click at [500, 411] on div "Draw the area" at bounding box center [527, 410] width 156 height 17
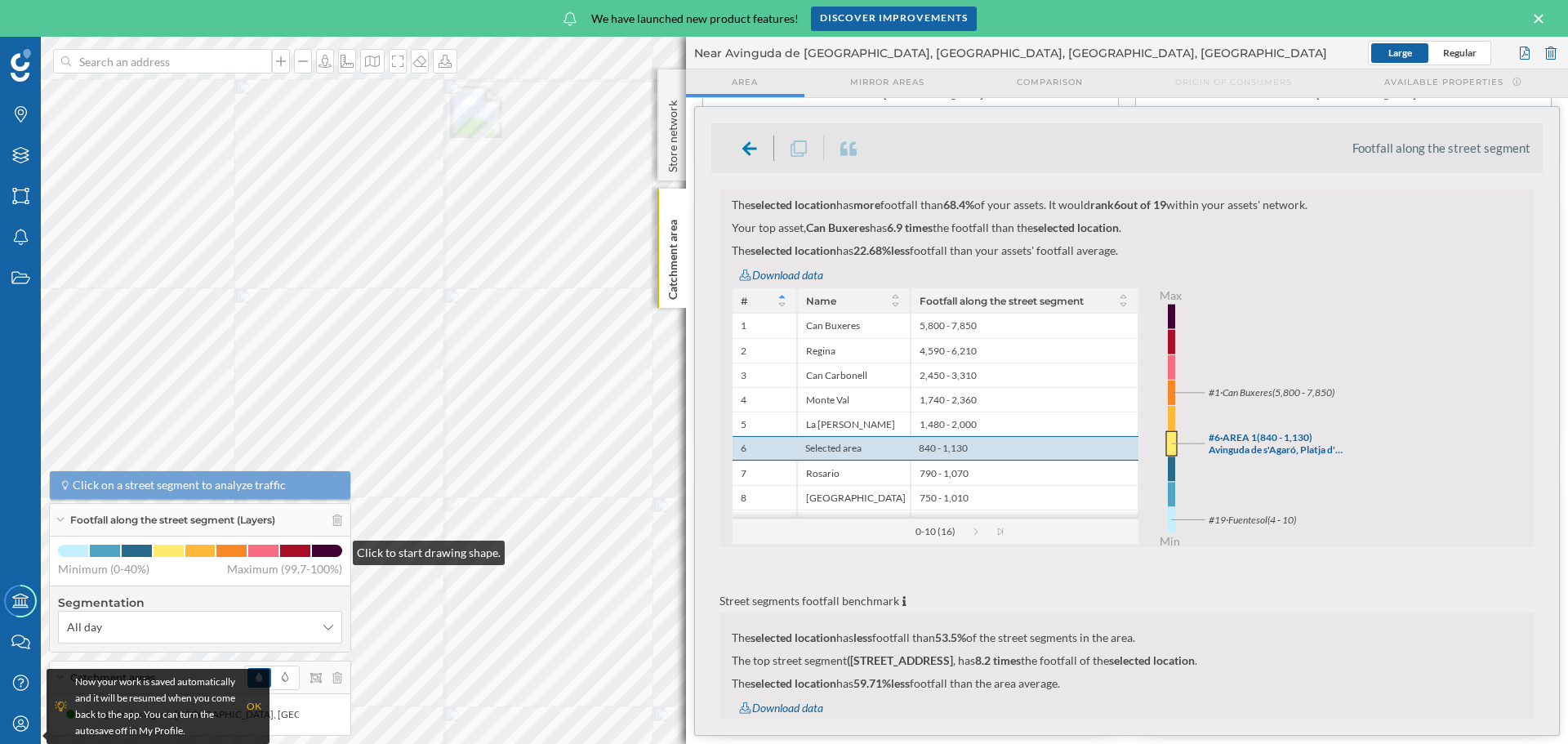
click at [337, 513] on div "Footfall along the street segment (Layers)" at bounding box center [200, 521] width 300 height 33
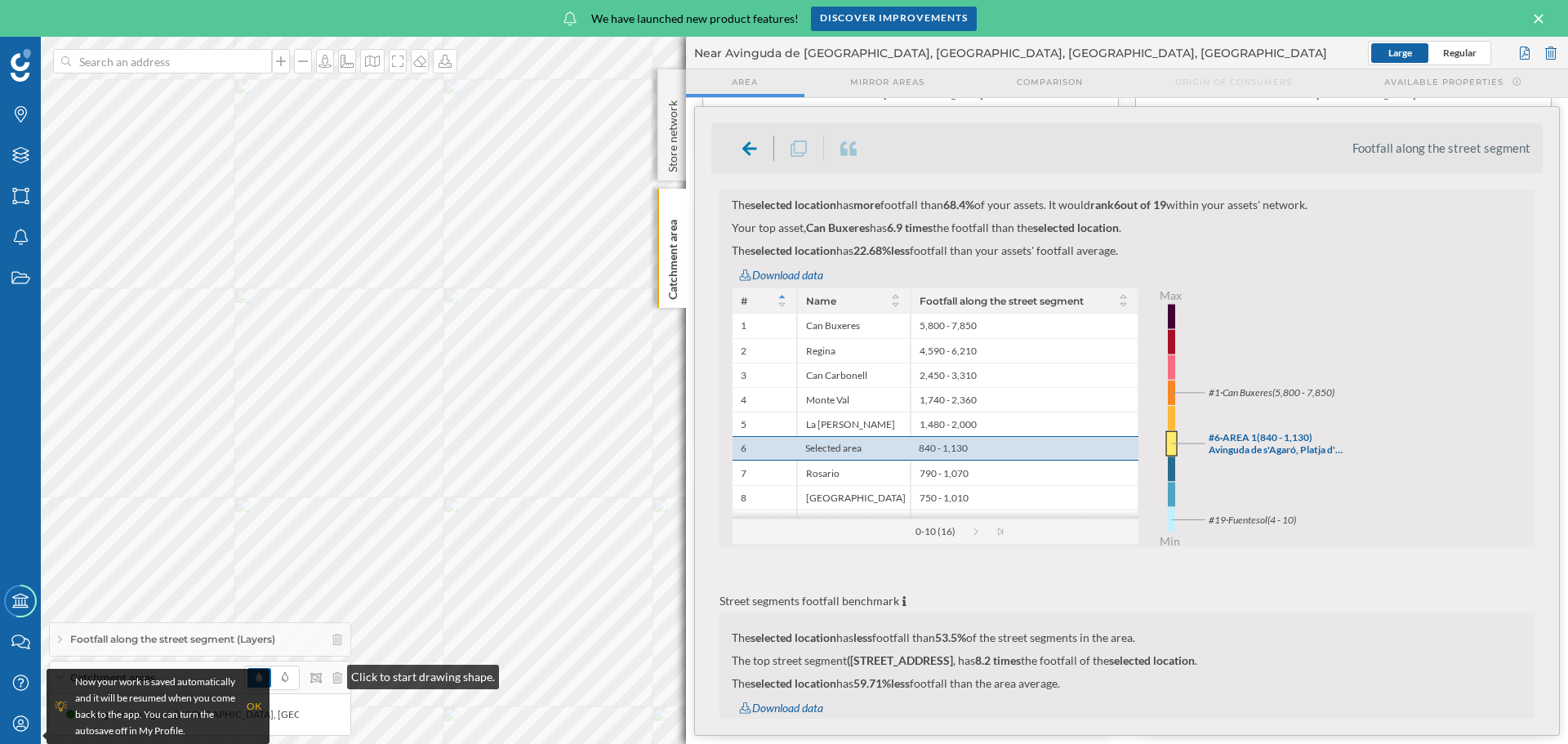
click at [331, 636] on div "Footfall along the street segment (Layers)" at bounding box center [200, 639] width 300 height 33
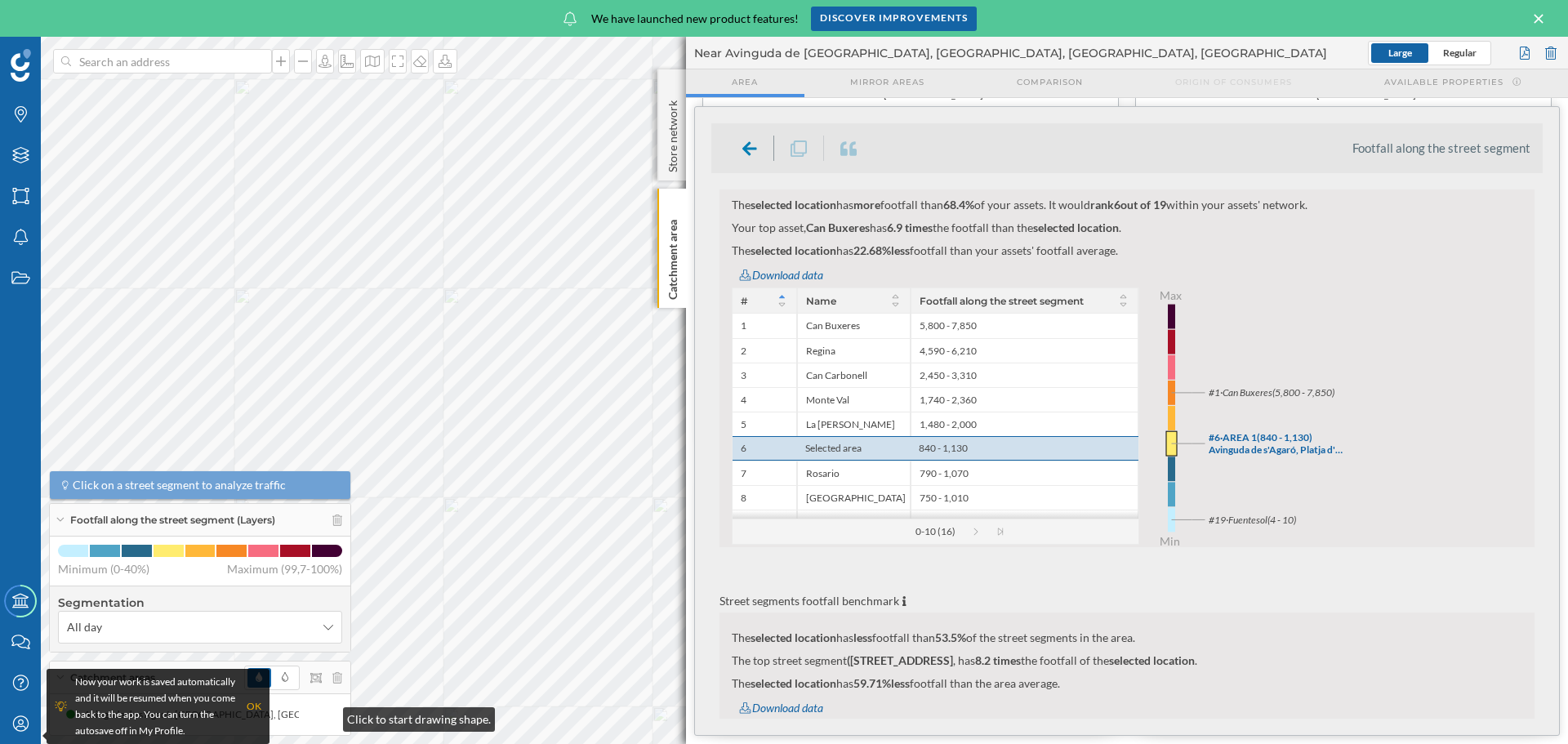
click at [326, 677] on div at bounding box center [294, 678] width 98 height 24
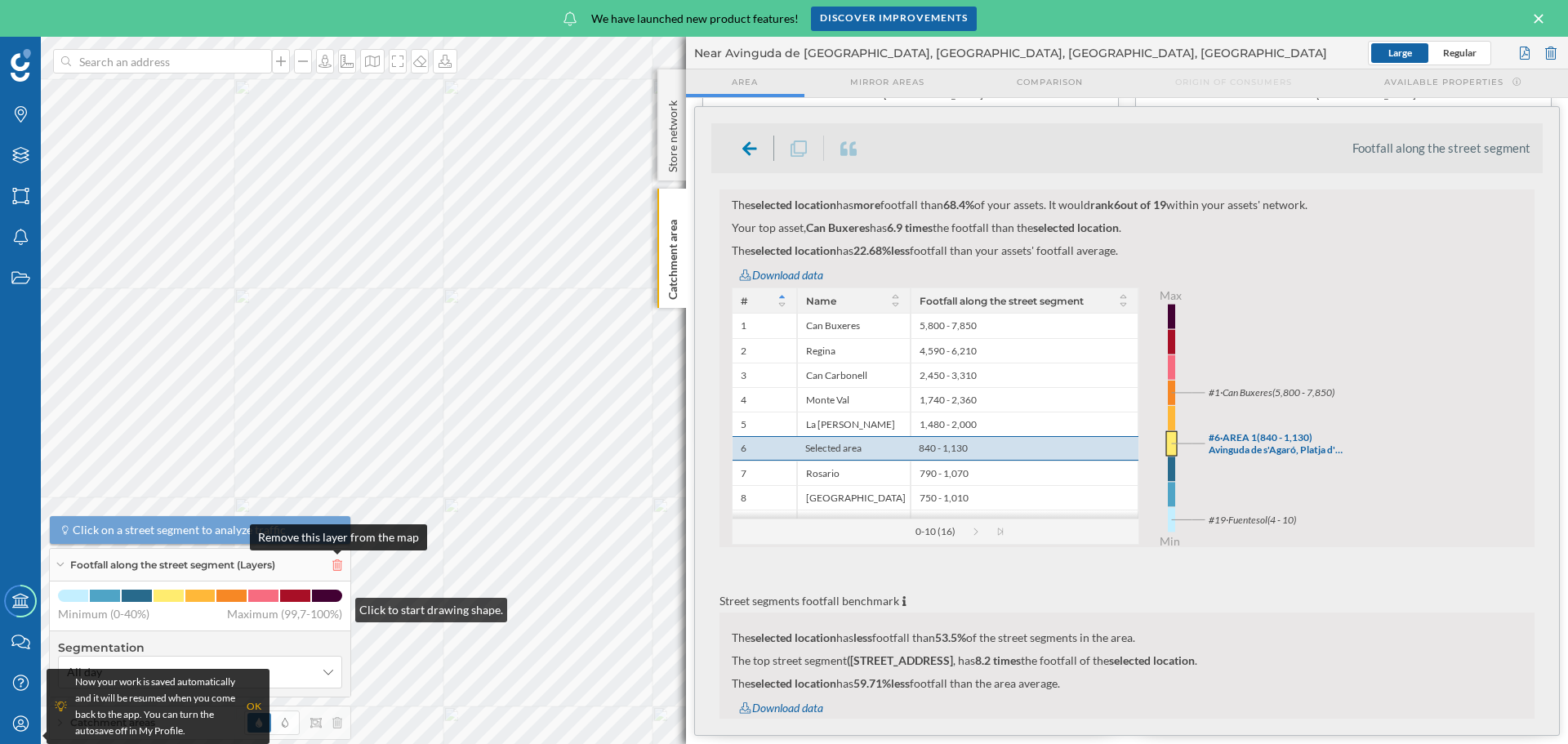
click at [339, 568] on icon at bounding box center [337, 565] width 10 height 12
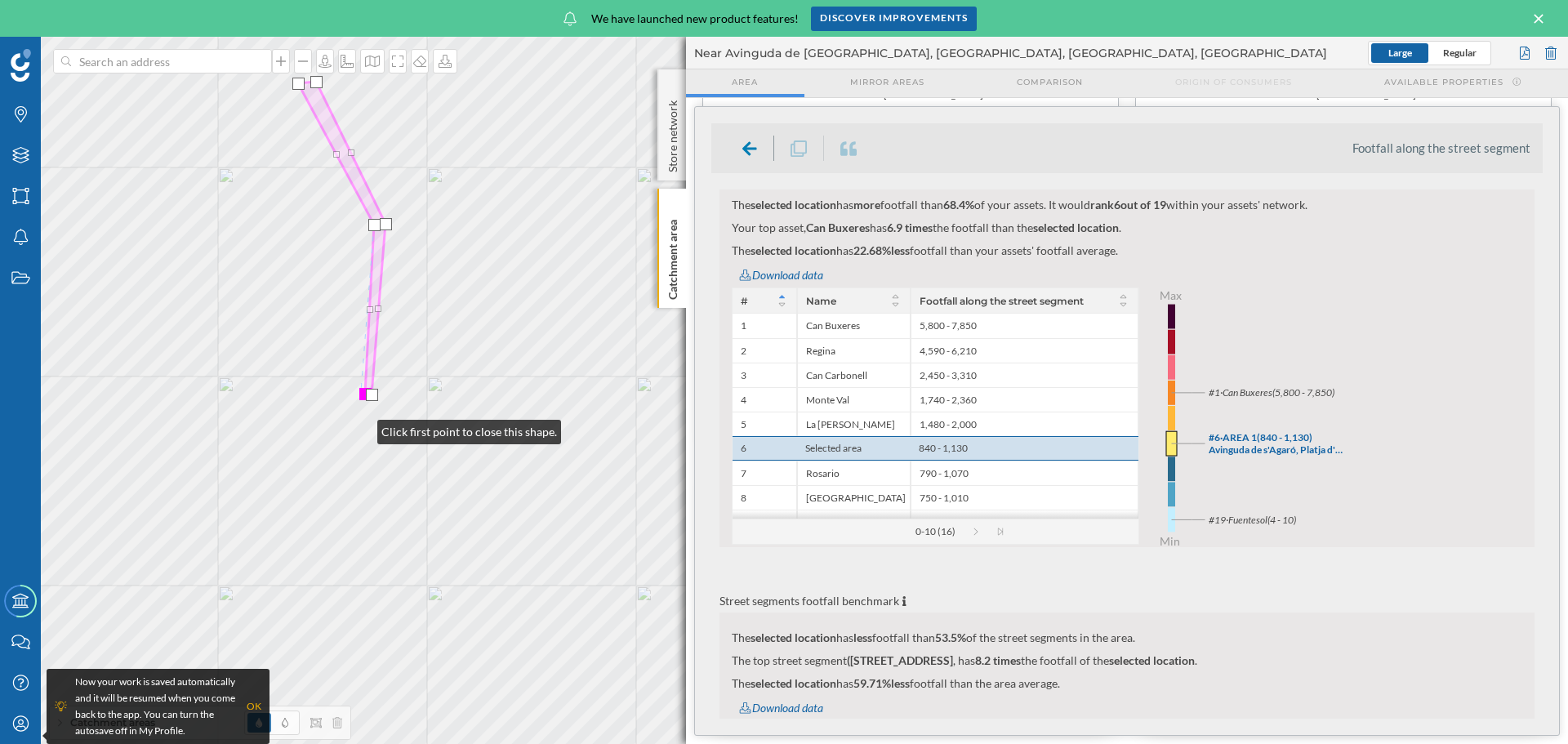
click at [361, 391] on div at bounding box center [365, 394] width 13 height 13
